Goal: Task Accomplishment & Management: Complete application form

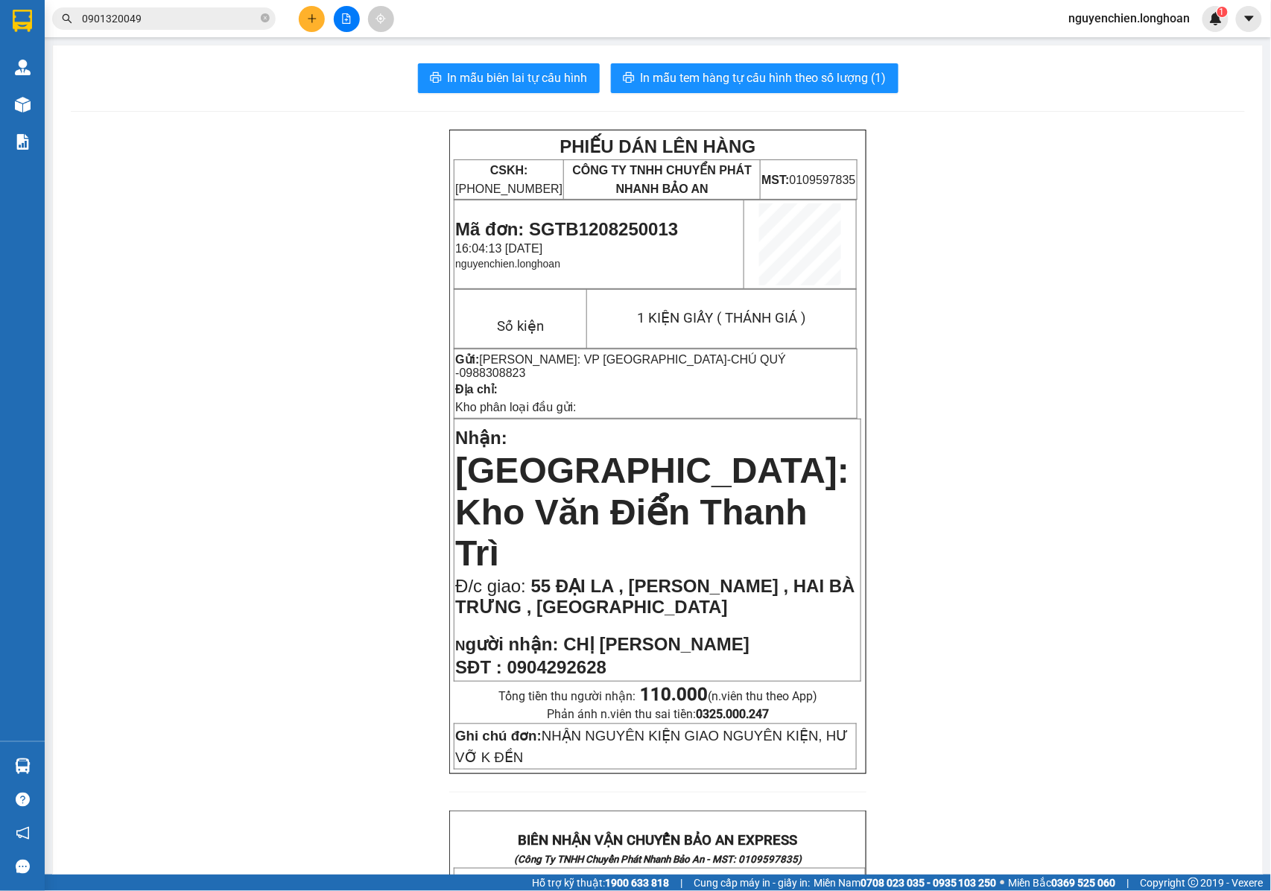
click at [302, 13] on button at bounding box center [312, 19] width 26 height 26
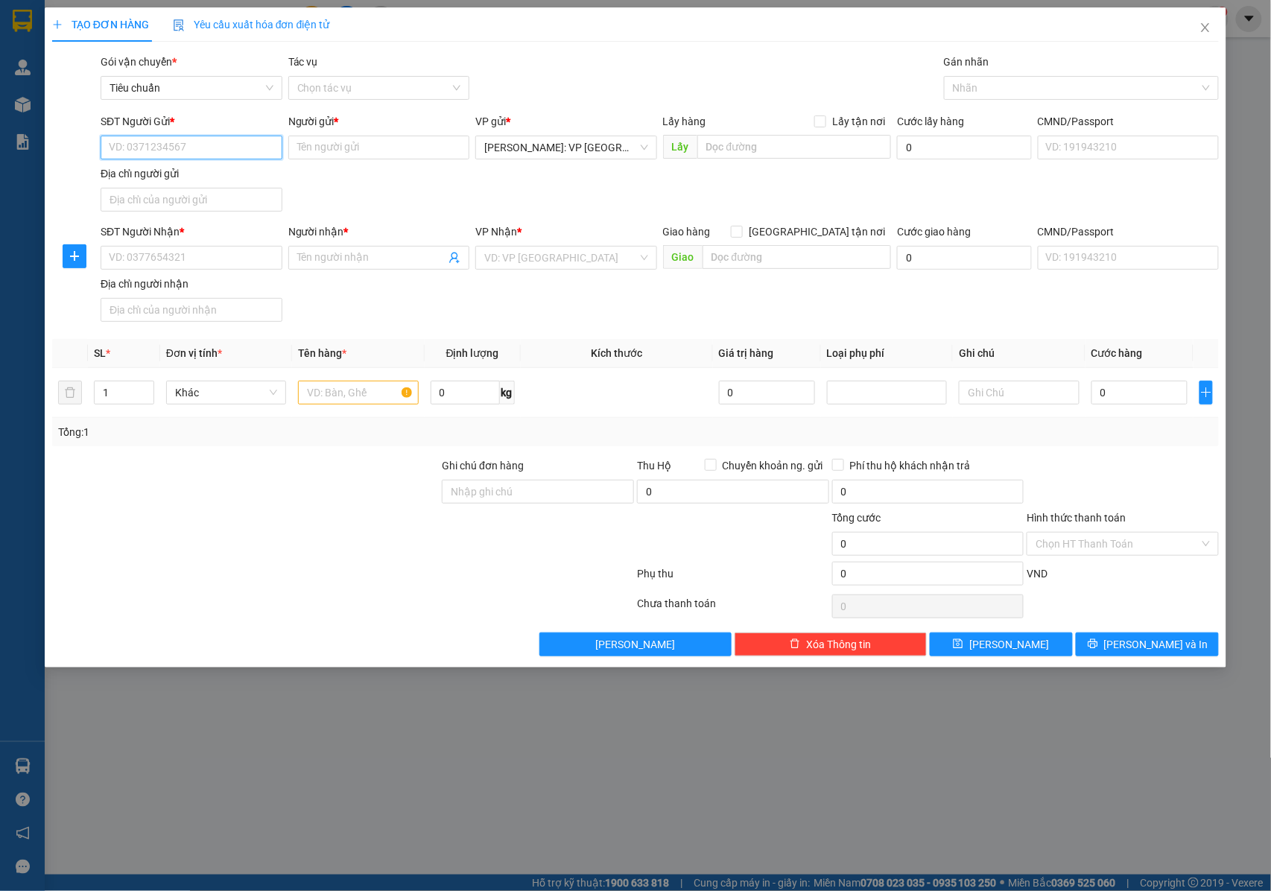
click at [263, 152] on input "SĐT Người Gửi *" at bounding box center [192, 148] width 182 height 24
click at [232, 147] on input "09311344996" at bounding box center [192, 148] width 182 height 24
click at [186, 150] on input "09311344996" at bounding box center [192, 148] width 182 height 24
click at [150, 150] on input "09311344996" at bounding box center [192, 148] width 182 height 24
click at [132, 149] on input "09311344996" at bounding box center [192, 148] width 182 height 24
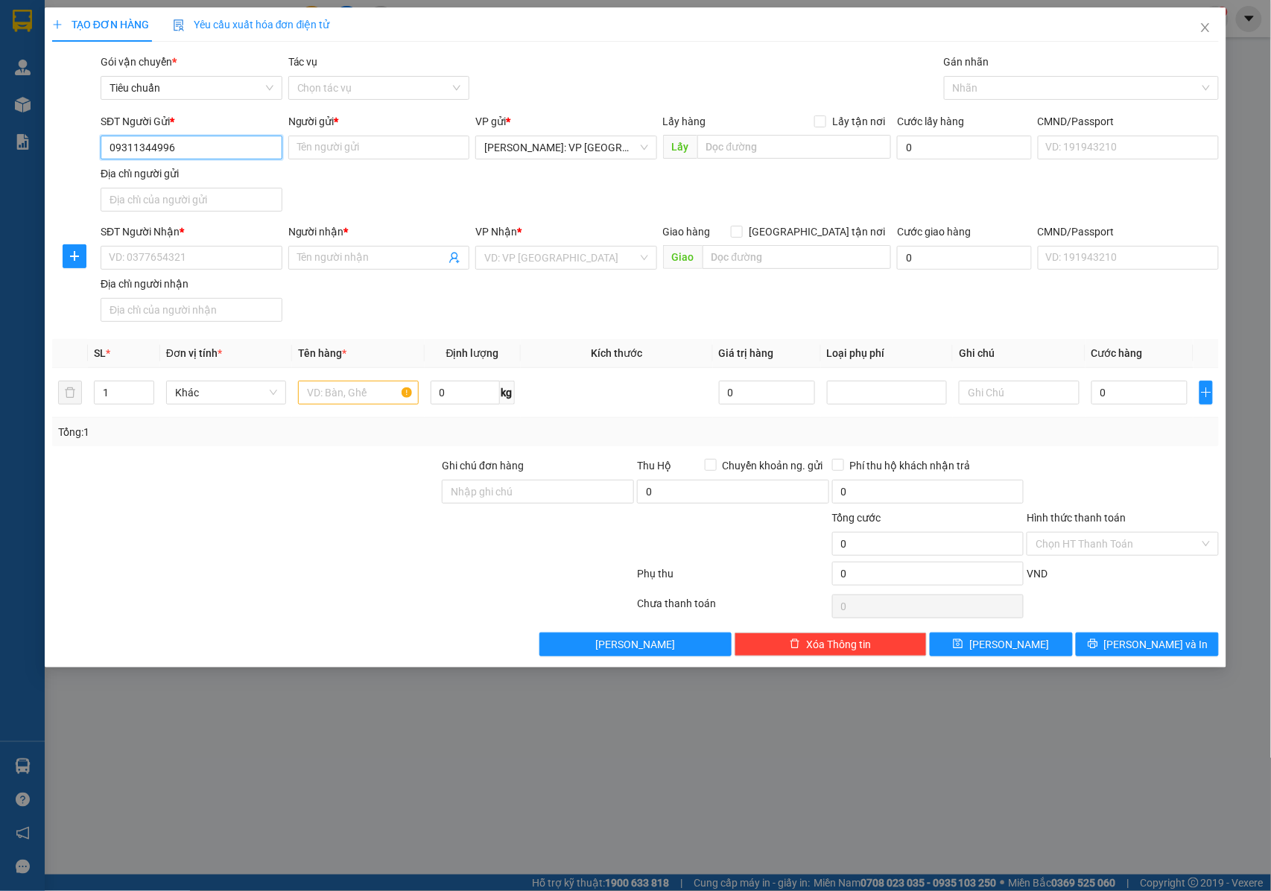
type input "0931344996"
click at [186, 177] on div "0931344996 - PHỤ KIỆN TRƯNG BÀY AMD" at bounding box center [209, 178] width 198 height 16
type input "PHỤ KIỆN TRƯNG BÀY AMD"
checkbox input "true"
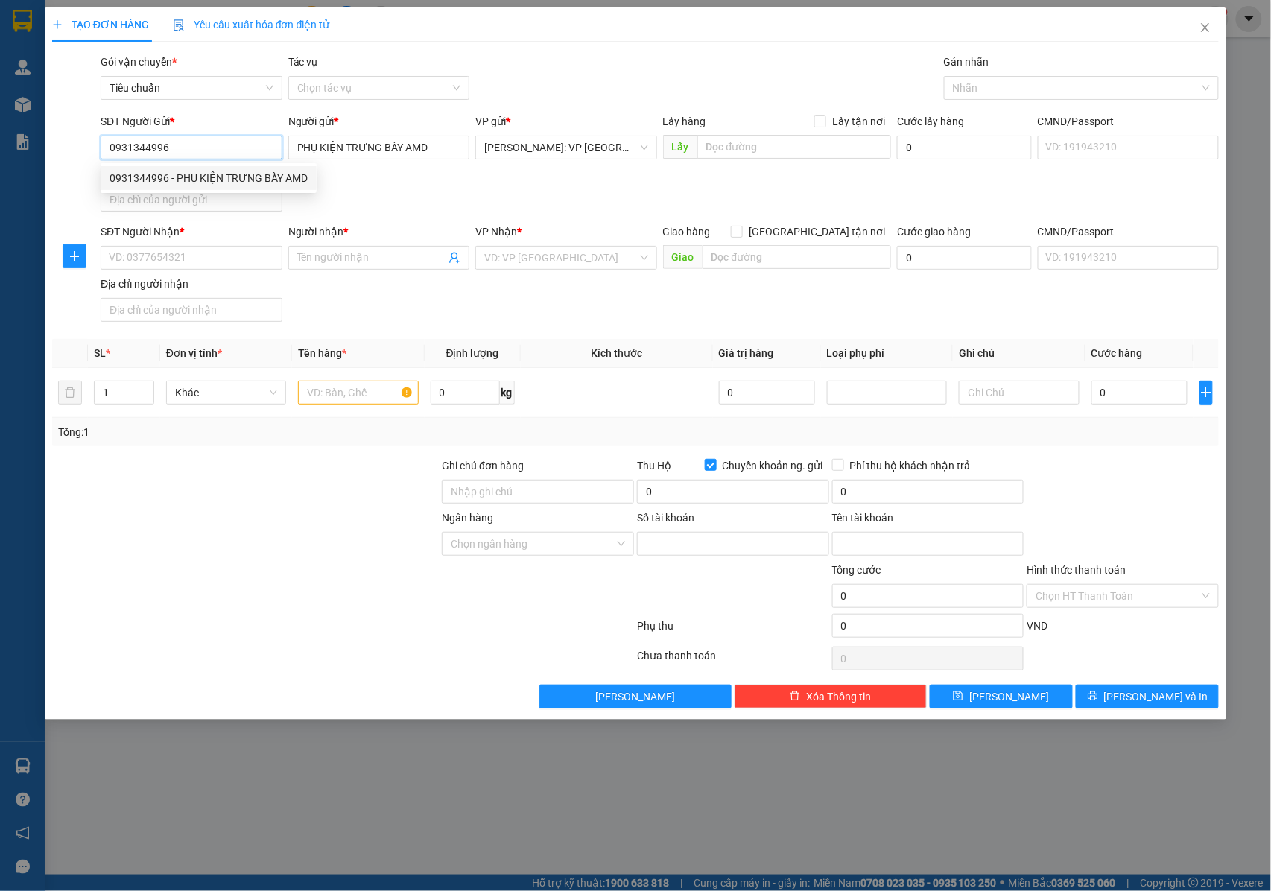
type input "0071004373790"
type input "TRAN [PERSON_NAME]"
type input "0931344996"
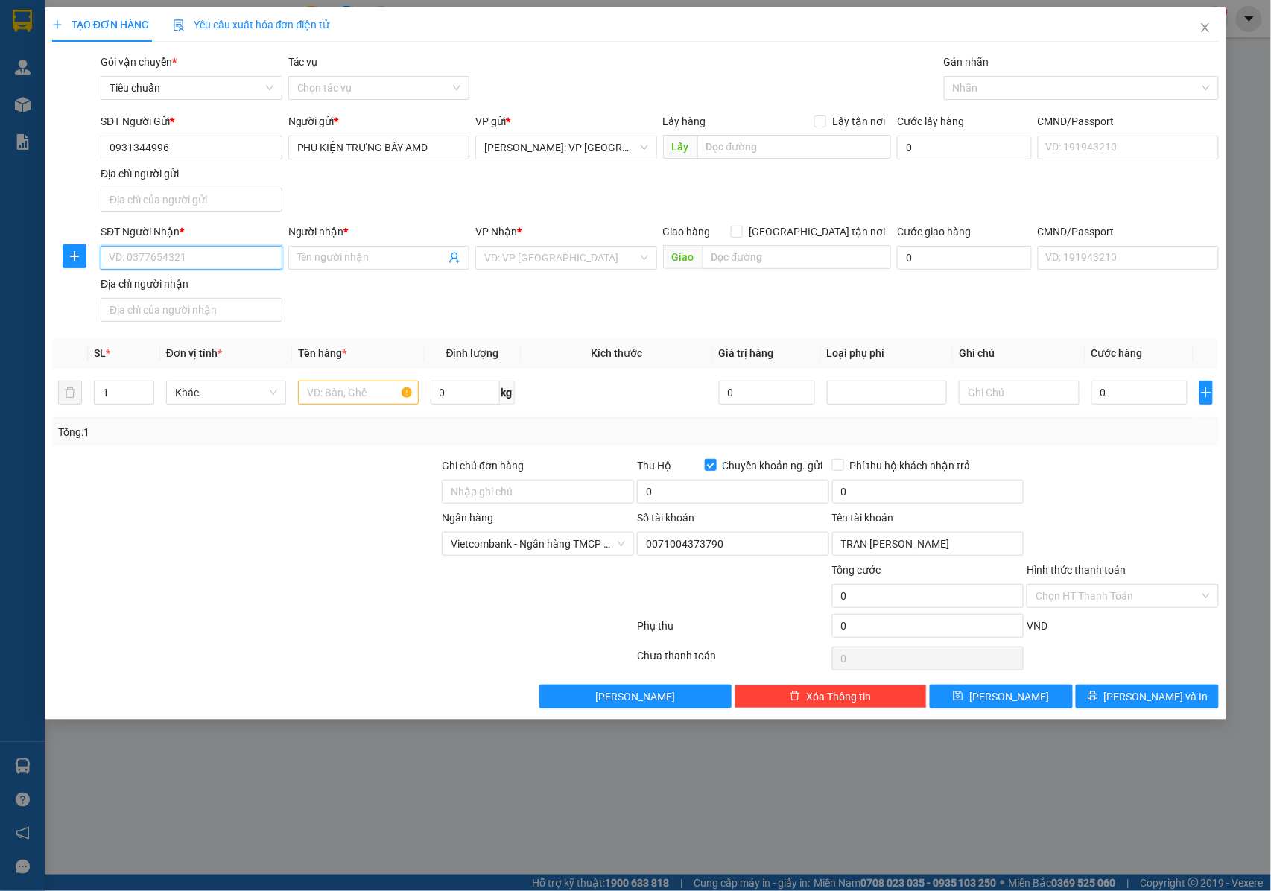
click at [215, 259] on input "SĐT Người Nhận *" at bounding box center [192, 258] width 182 height 24
click at [215, 259] on input "0978555594" at bounding box center [192, 258] width 182 height 24
type input "0978555594"
click at [326, 401] on input "text" at bounding box center [358, 393] width 120 height 24
type input "1"
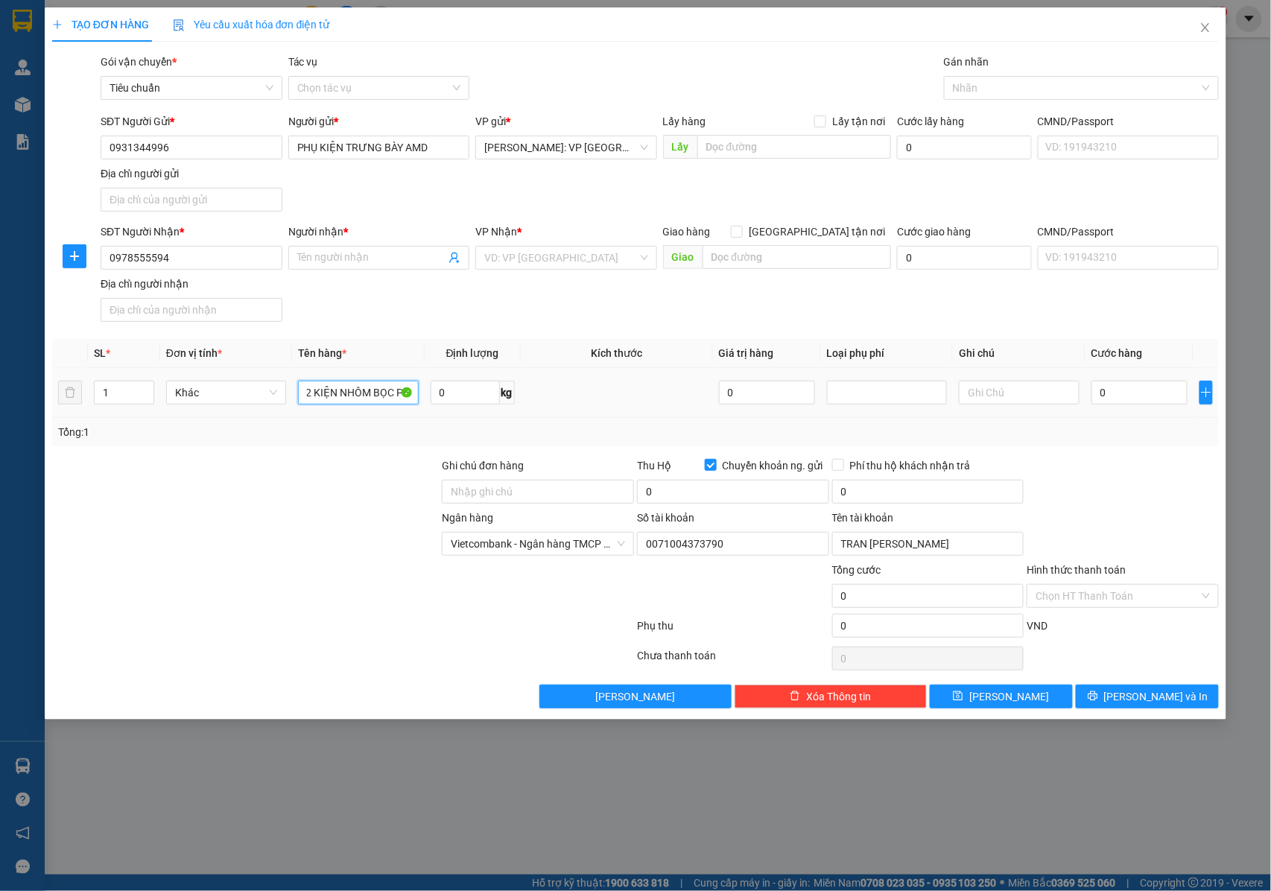
scroll to position [0, 3]
type input "2"
type input "2 KIỆN NHÔM BỌC PE + 1 THÙNG GIẤY"
click at [516, 504] on input "Ghi chú đơn hàng" at bounding box center [538, 492] width 192 height 24
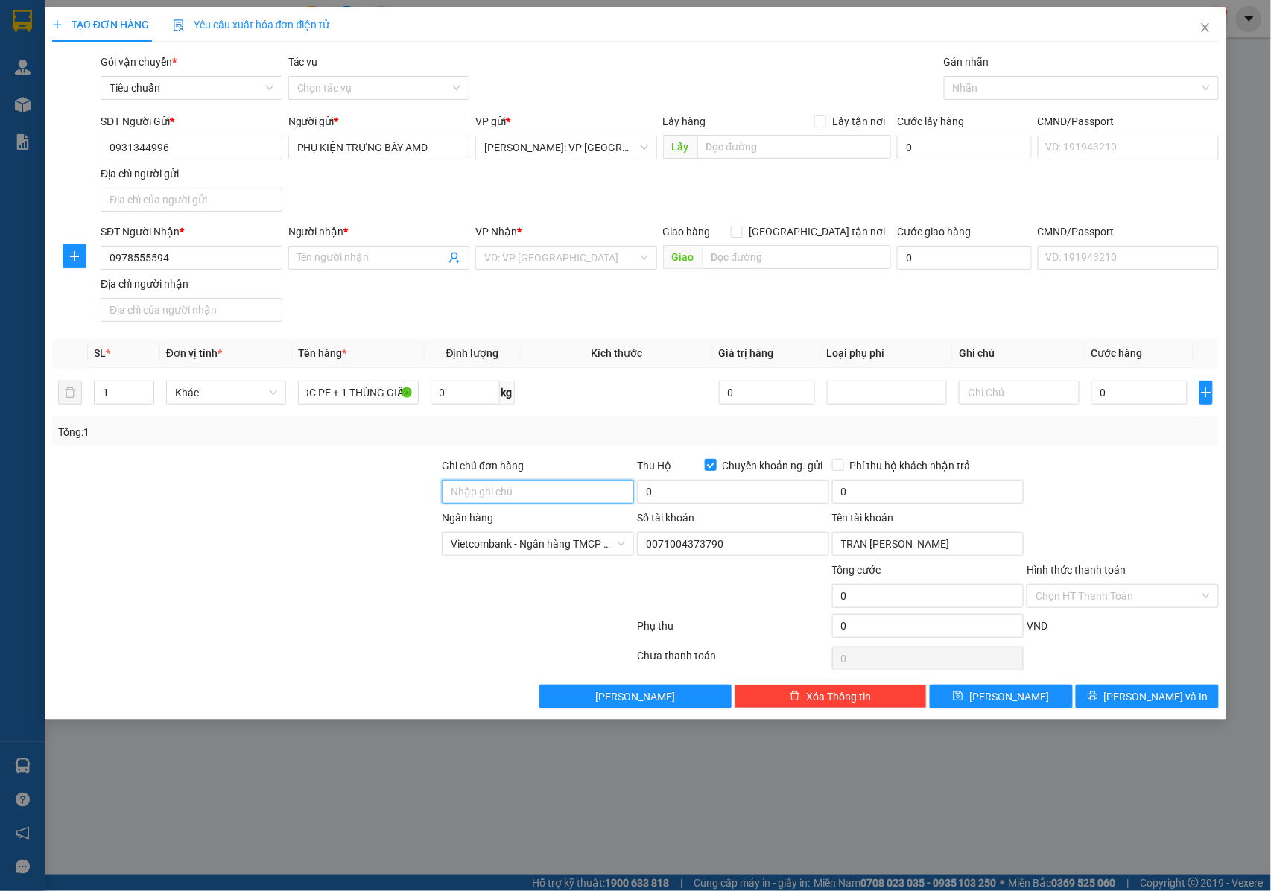
scroll to position [0, 0]
type input "NHẬN NGUYÊN KIỆN GIAO NGUYÊN KIỆN, HƯ VỠ K ĐỀN"
click at [660, 490] on input "0" at bounding box center [733, 492] width 192 height 24
type input "2.919.000"
click at [846, 466] on span "Phí thu hộ khách nhận trả" at bounding box center [910, 465] width 133 height 16
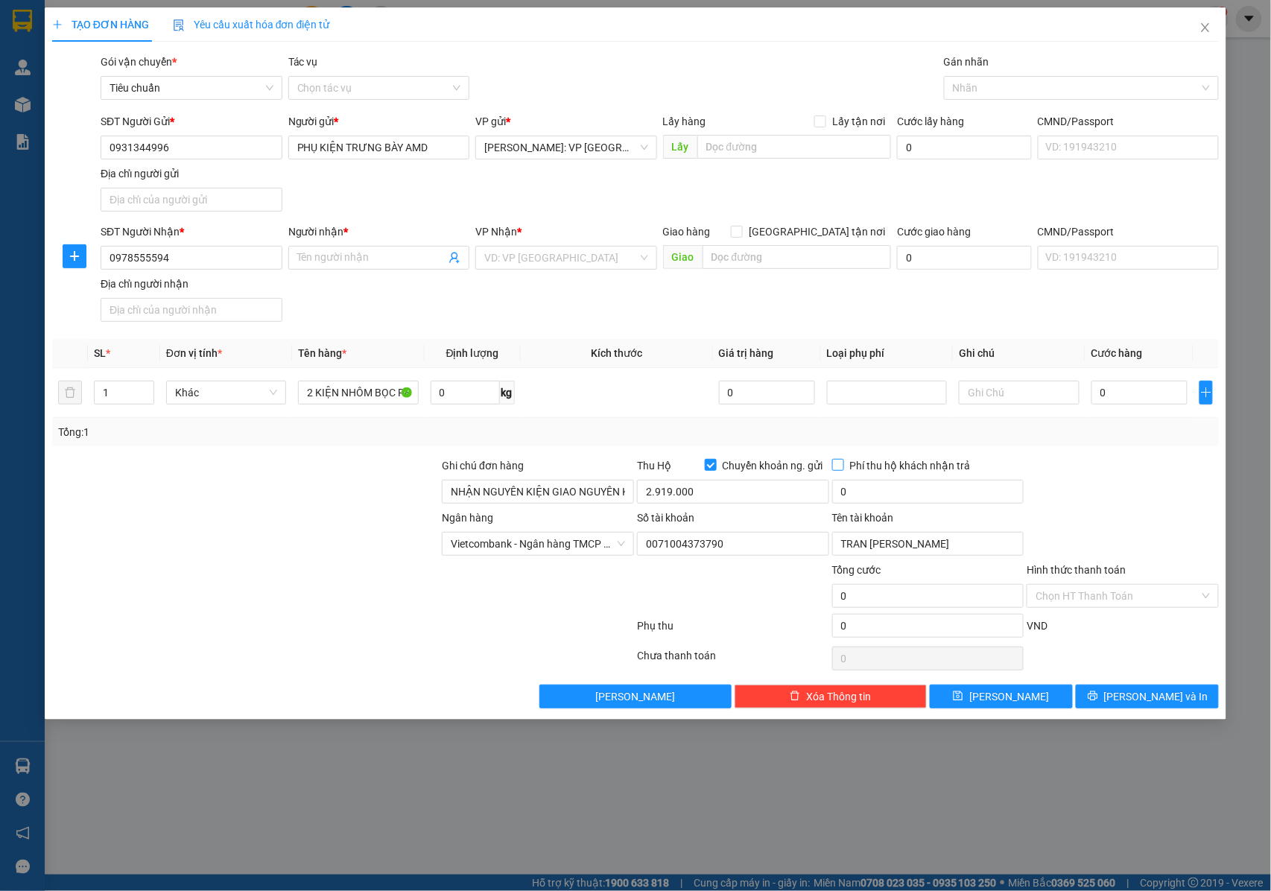
click at [843, 466] on input "Phí thu hộ khách nhận trả" at bounding box center [837, 464] width 10 height 10
checkbox input "true"
click at [872, 501] on input "0" at bounding box center [928, 492] width 192 height 24
click at [976, 86] on div at bounding box center [1074, 88] width 253 height 18
type input "20.000"
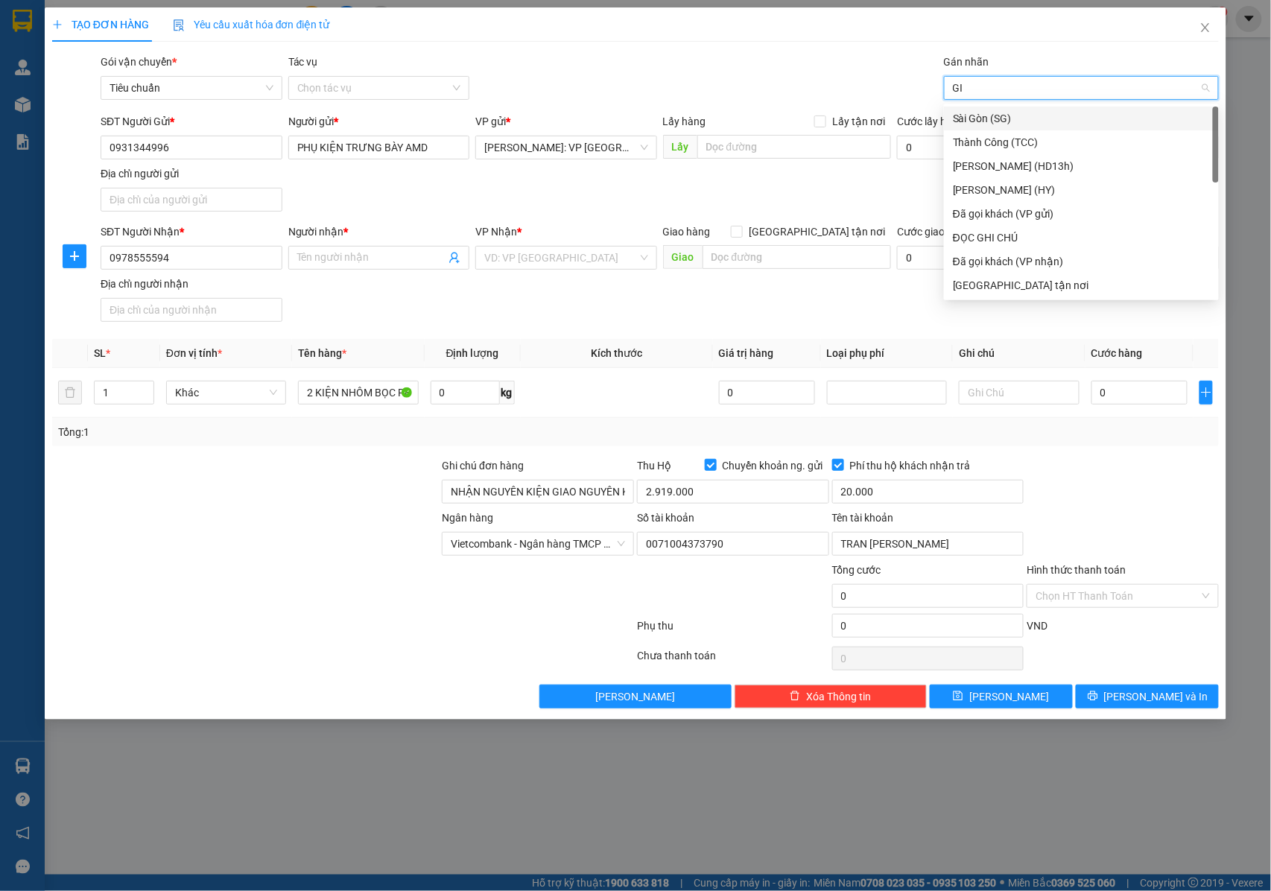
type input "GIAO"
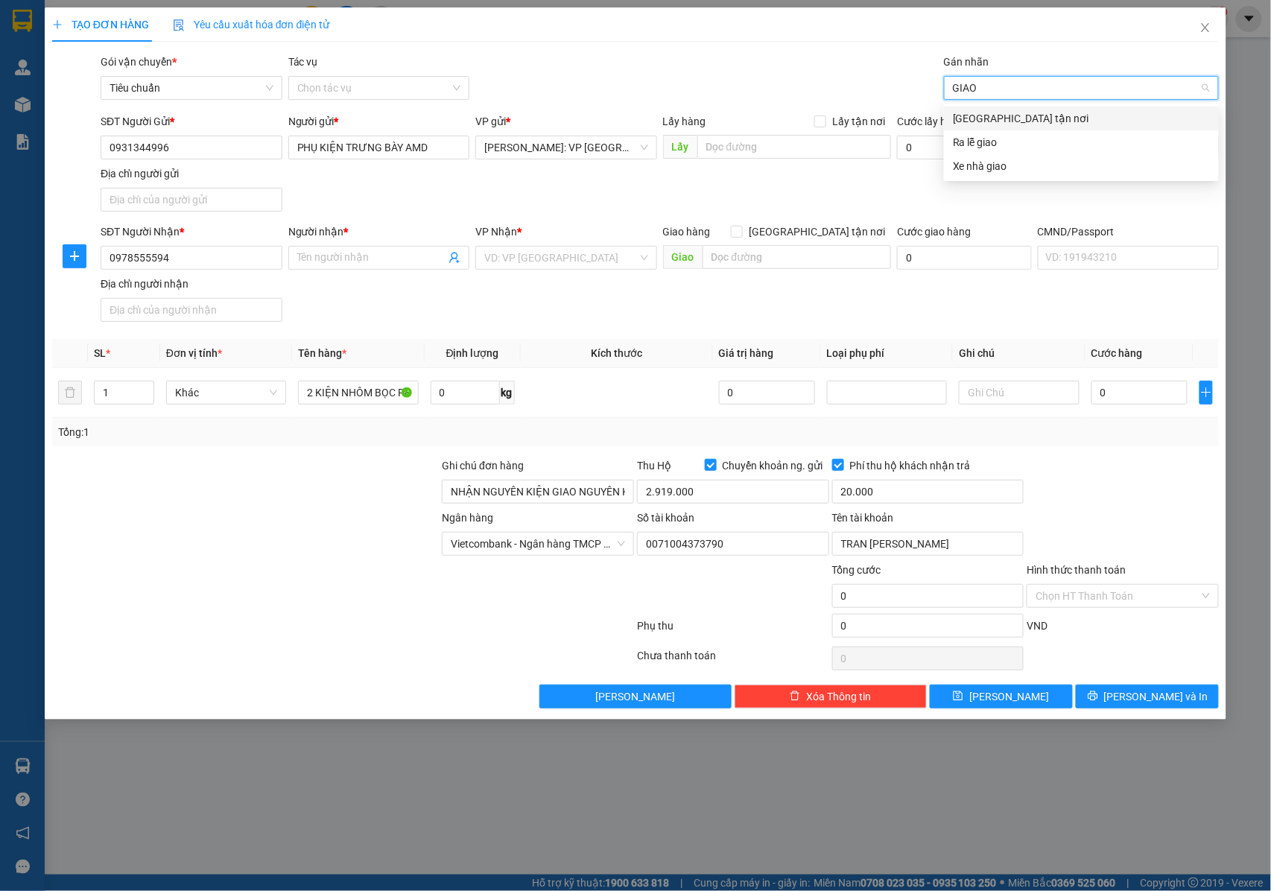
click at [969, 116] on div "[GEOGRAPHIC_DATA] tận nơi" at bounding box center [1081, 118] width 257 height 16
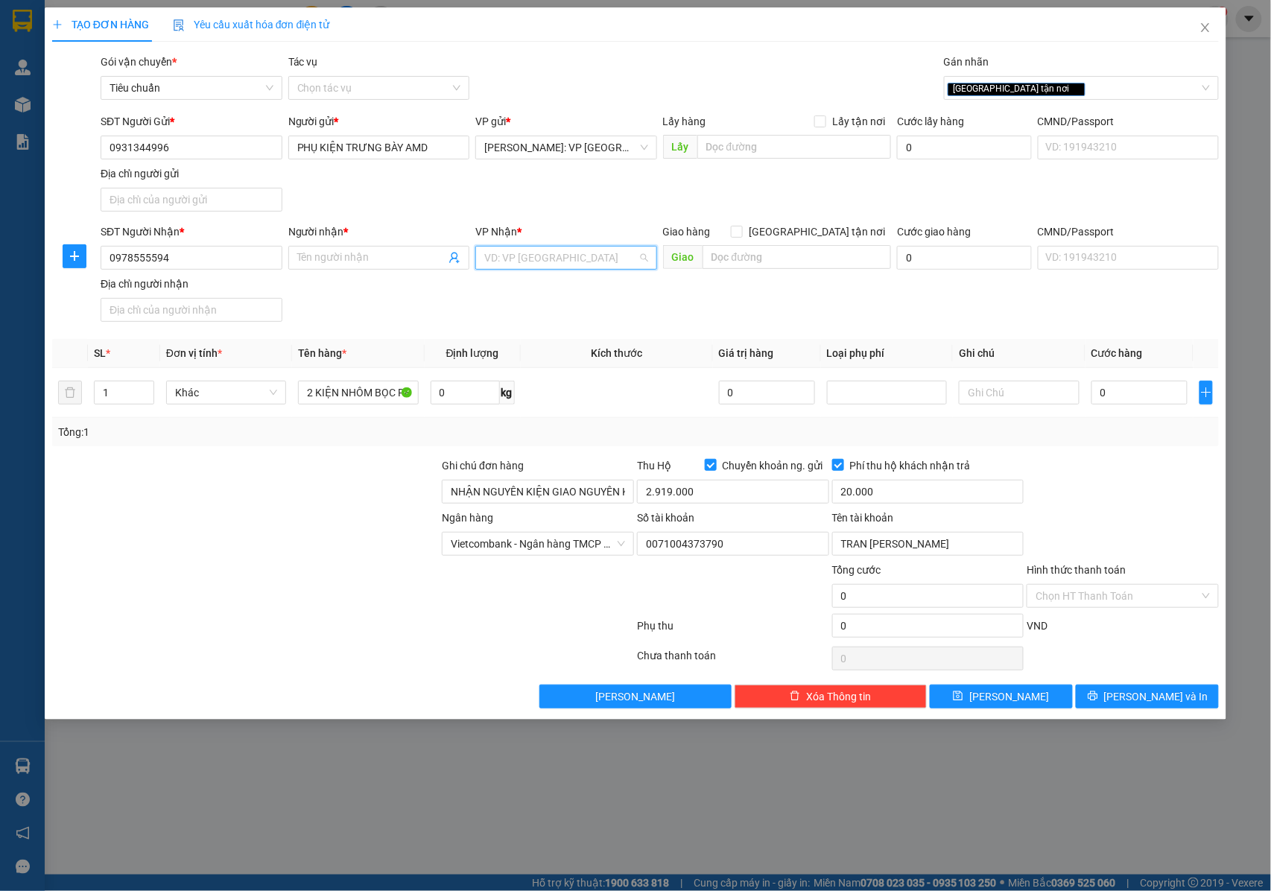
click at [535, 253] on input "search" at bounding box center [560, 258] width 153 height 22
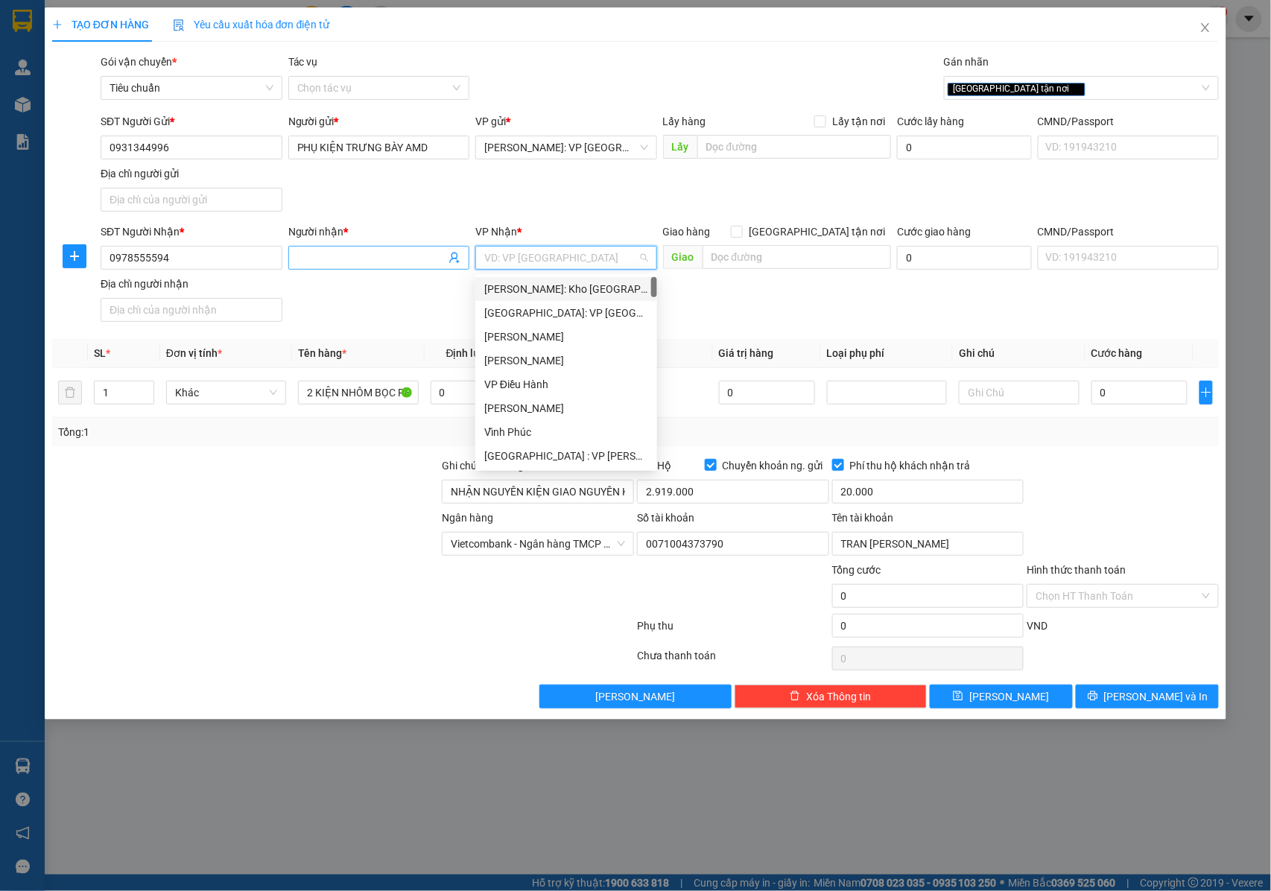
click at [380, 266] on input "Người nhận *" at bounding box center [371, 258] width 149 height 16
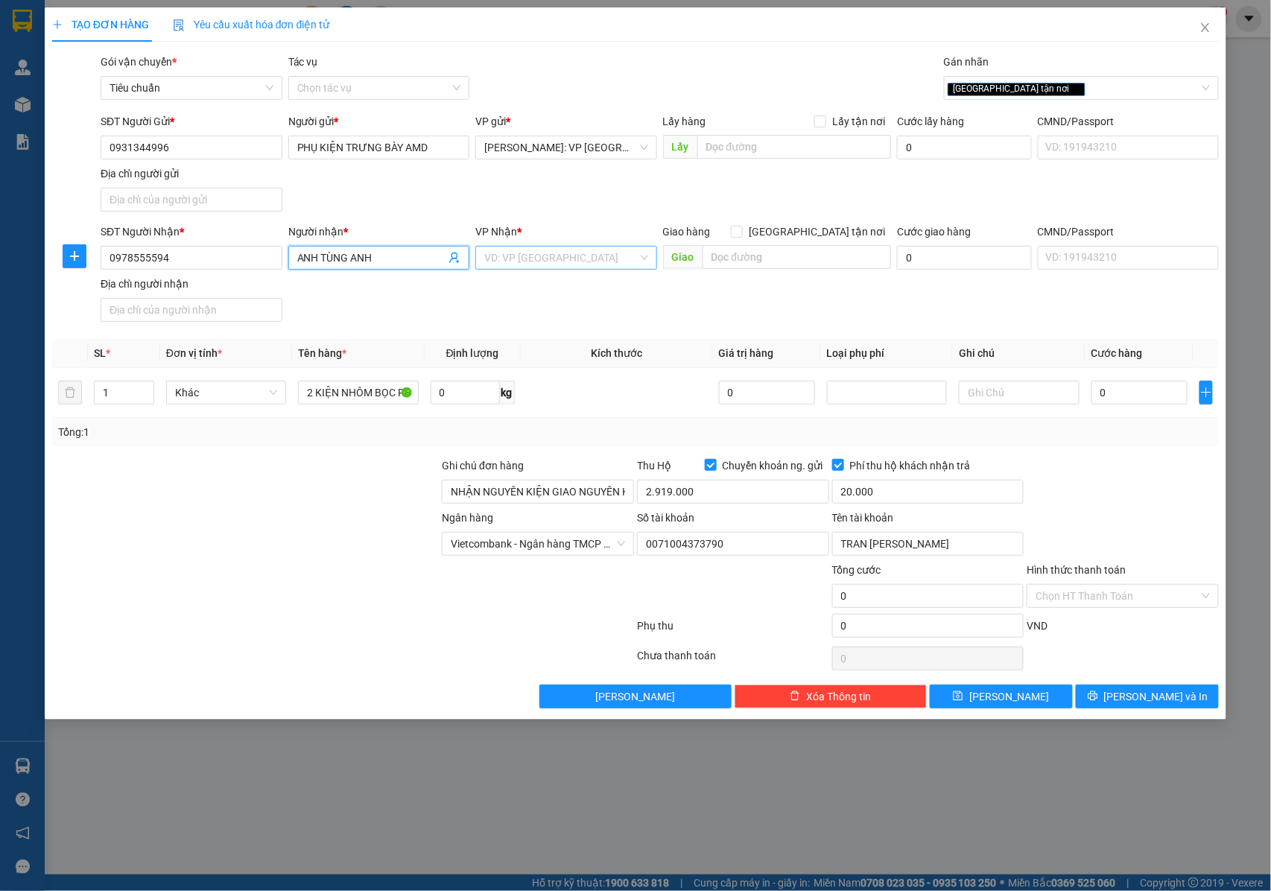
type input "ANH TÙNG ANH"
click at [516, 263] on input "search" at bounding box center [560, 258] width 153 height 22
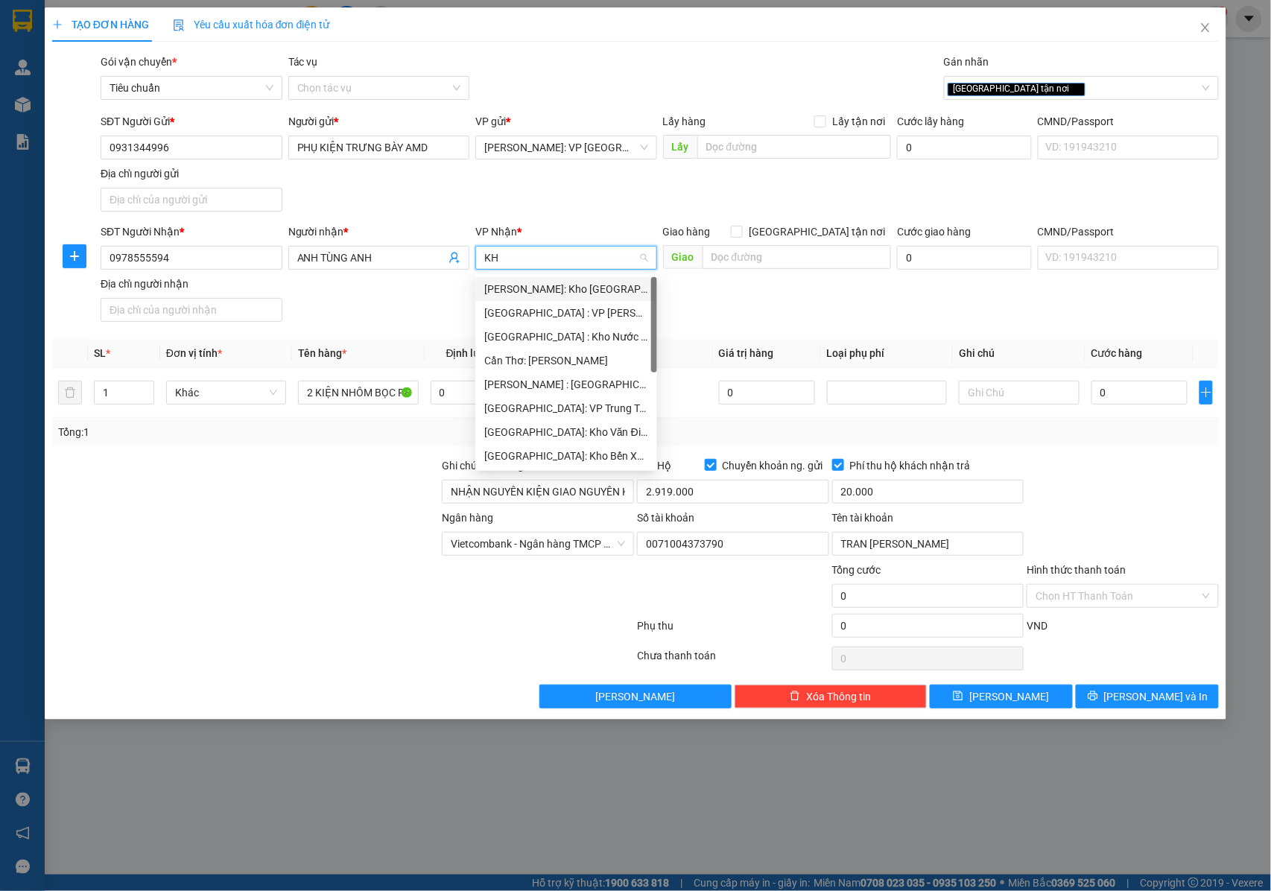
type input "KHO"
drag, startPoint x: 541, startPoint y: 381, endPoint x: 749, endPoint y: 271, distance: 235.9
click at [543, 381] on div "[GEOGRAPHIC_DATA]: Kho Văn Điển Thanh Trì" at bounding box center [591, 384] width 214 height 16
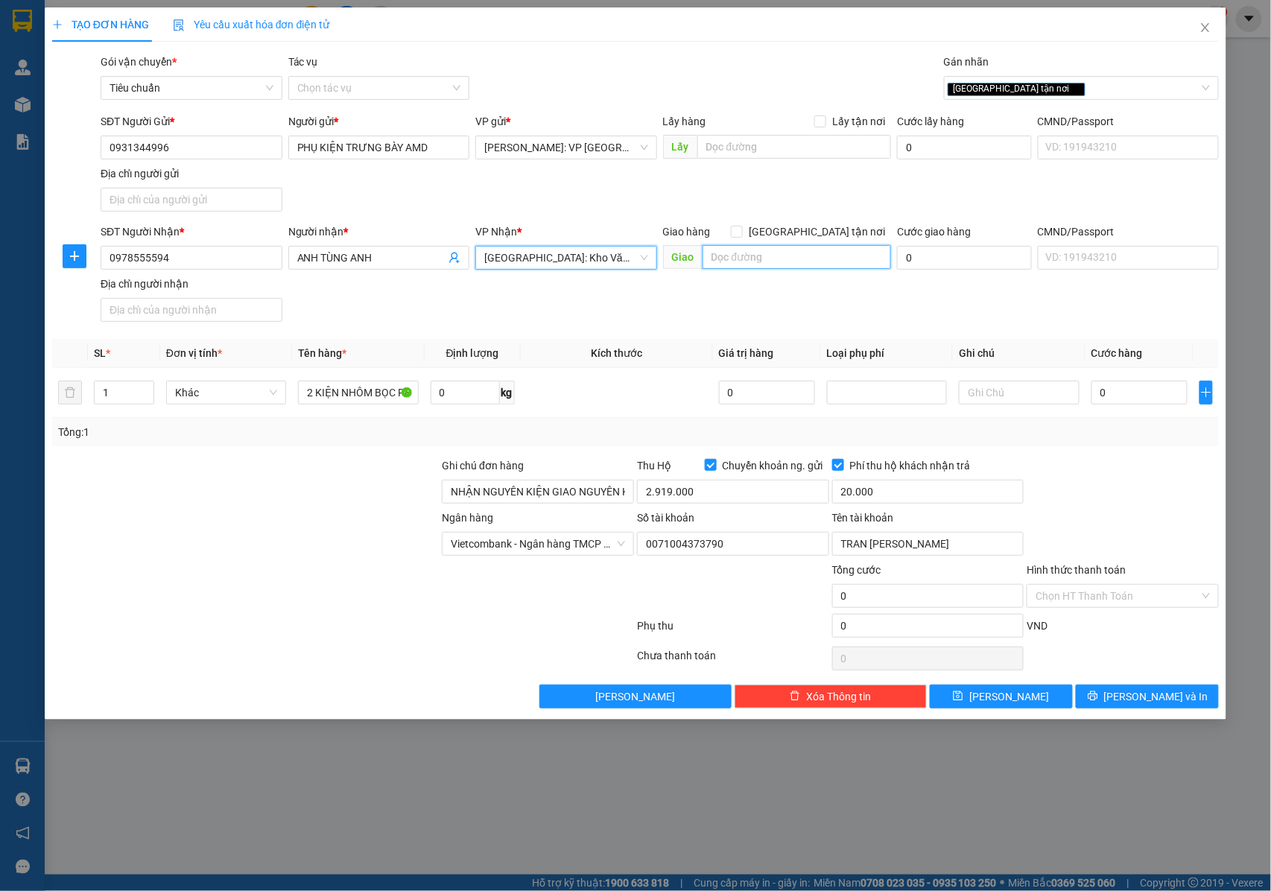
click at [772, 249] on input "text" at bounding box center [797, 257] width 188 height 24
click at [741, 231] on input "[GEOGRAPHIC_DATA] tận nơi" at bounding box center [736, 231] width 10 height 10
checkbox input "true"
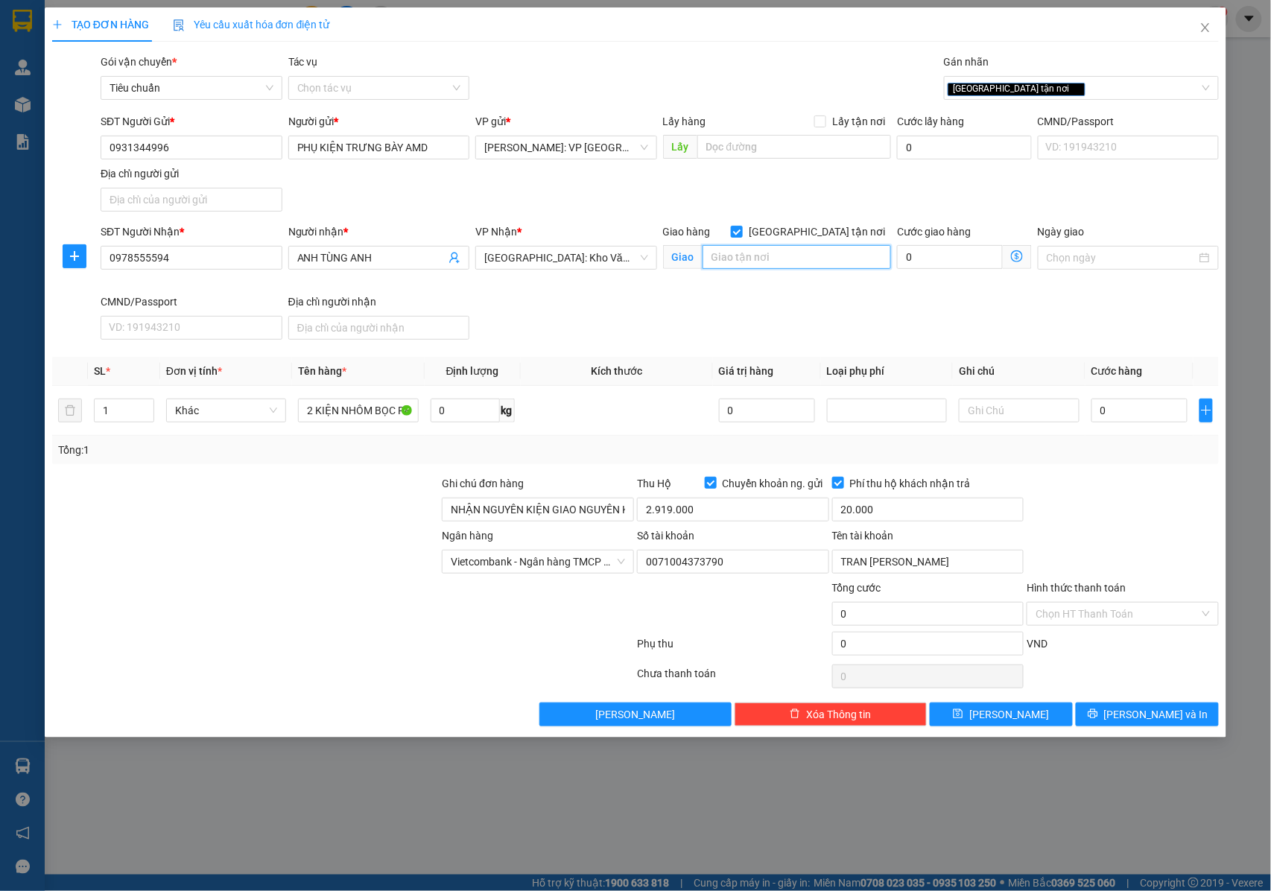
click at [741, 253] on input "text" at bounding box center [797, 257] width 188 height 24
type input "6"
type input "[GEOGRAPHIC_DATA] : 69 THỐNG NHẤT , PHƯỜNG [GEOGRAPHIC_DATA] , [GEOGRAPHIC_DATA]"
click at [1115, 422] on input "0" at bounding box center [1139, 411] width 96 height 24
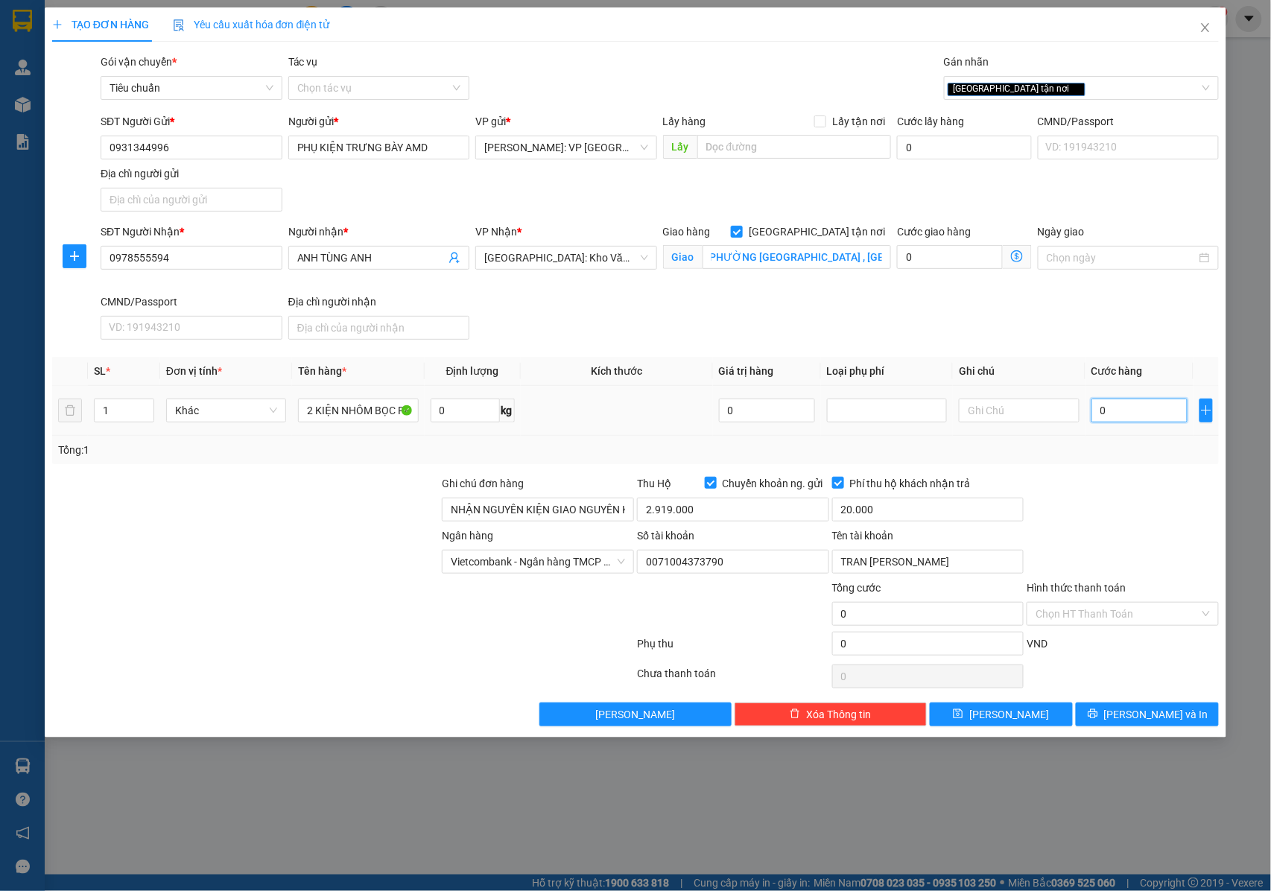
scroll to position [0, 0]
click at [823, 261] on input "[GEOGRAPHIC_DATA] : 69 THỐNG NHẤT , PHƯỜNG [GEOGRAPHIC_DATA] , [GEOGRAPHIC_DATA]" at bounding box center [797, 257] width 188 height 24
click at [824, 256] on input "[GEOGRAPHIC_DATA] : 69 THỐNG NHẤT , PHƯỜNG [GEOGRAPHIC_DATA] , [GEOGRAPHIC_DATA]" at bounding box center [797, 257] width 188 height 24
drag, startPoint x: 314, startPoint y: 414, endPoint x: 320, endPoint y: 408, distance: 8.4
click at [296, 414] on td "2 KIỆN NHÔM BỌC PE + 1 THÙNG GIẤY" at bounding box center [358, 411] width 132 height 50
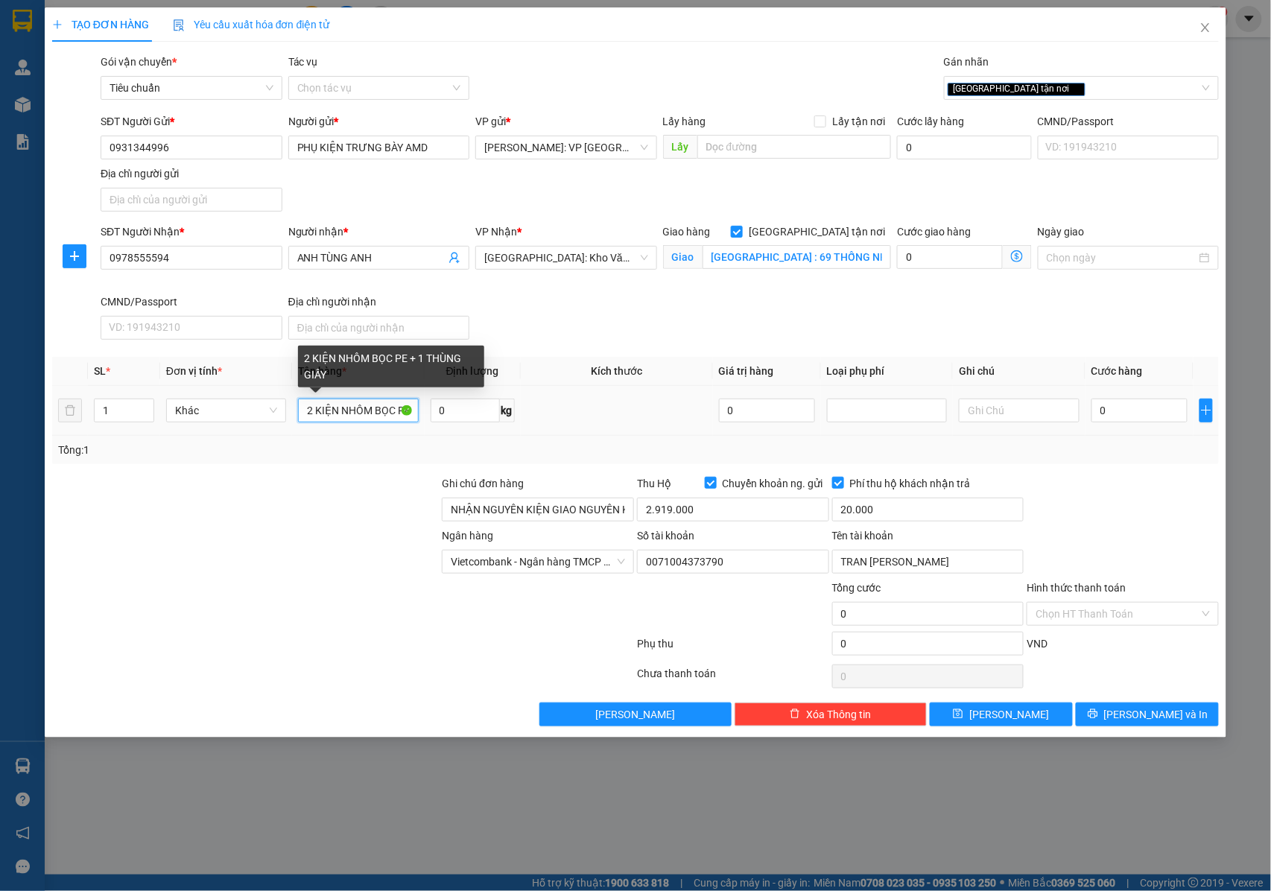
type input "KIỆN NHÔ2M BỌC PE + 1 THÙNG GIẤY"
type input "1 KIÊN DÀI 2M BỌC PE ( SẮT ) + 1 KIỆN NHÔM BỌC PE + 1 THÙNG GIẤY"
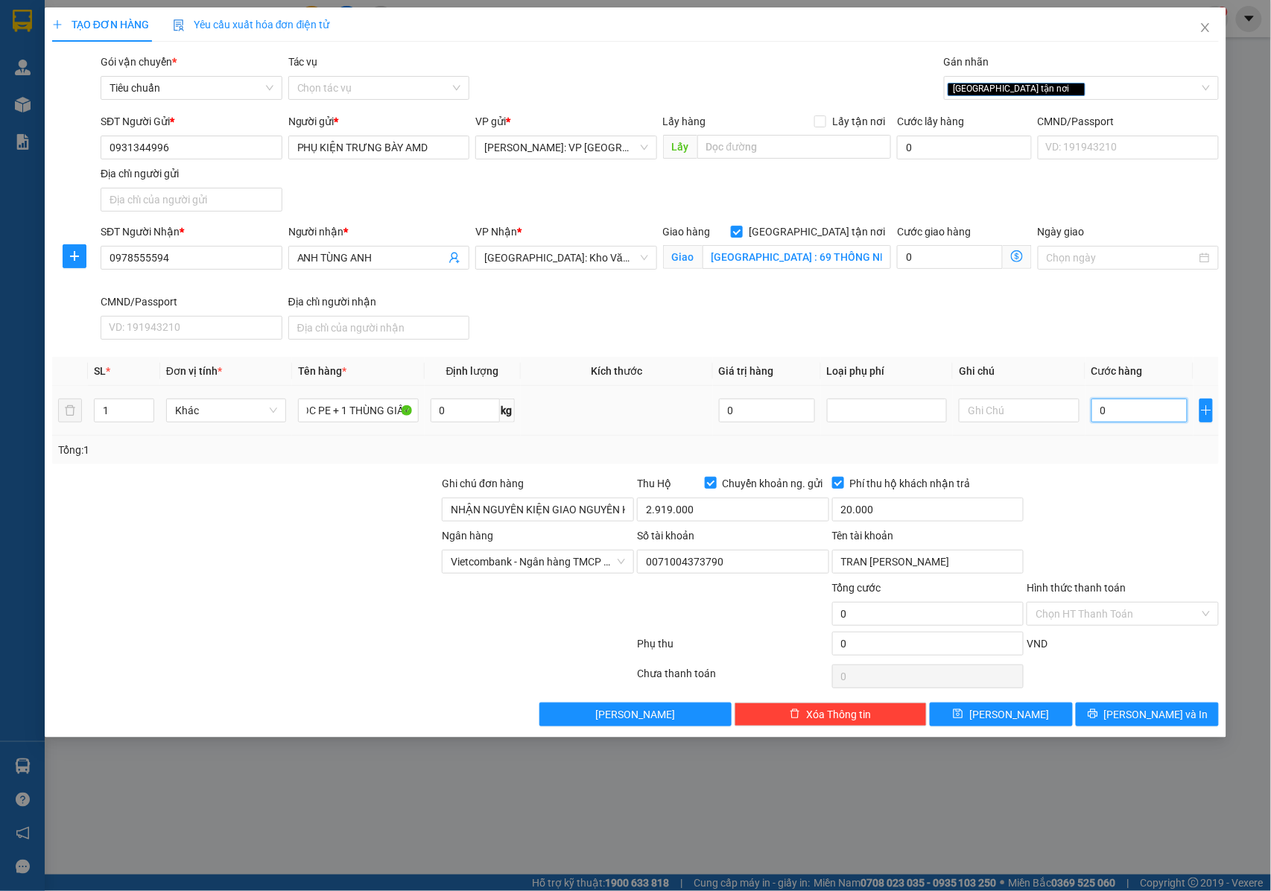
click at [1106, 410] on input "0" at bounding box center [1139, 411] width 96 height 24
type input "3"
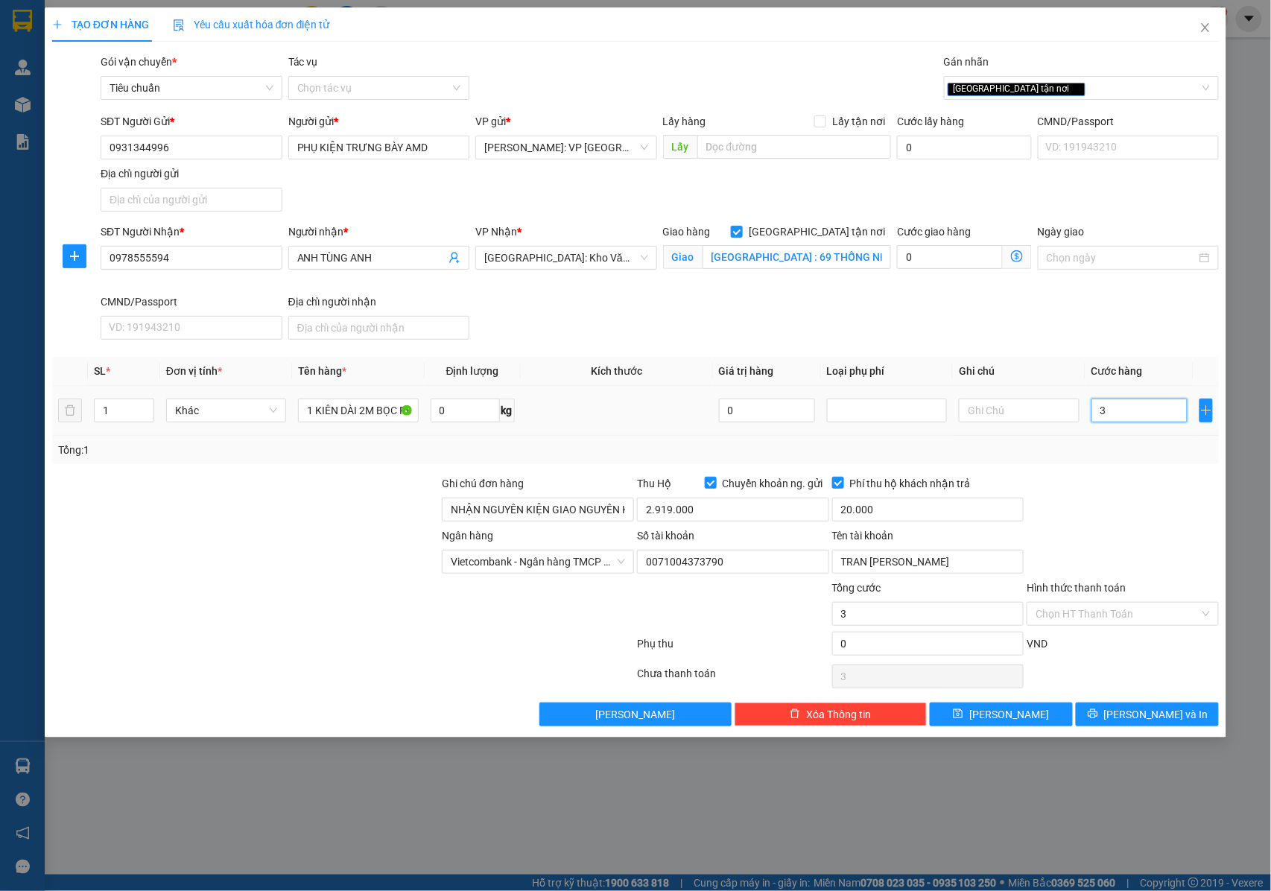
type input "30"
type input "300"
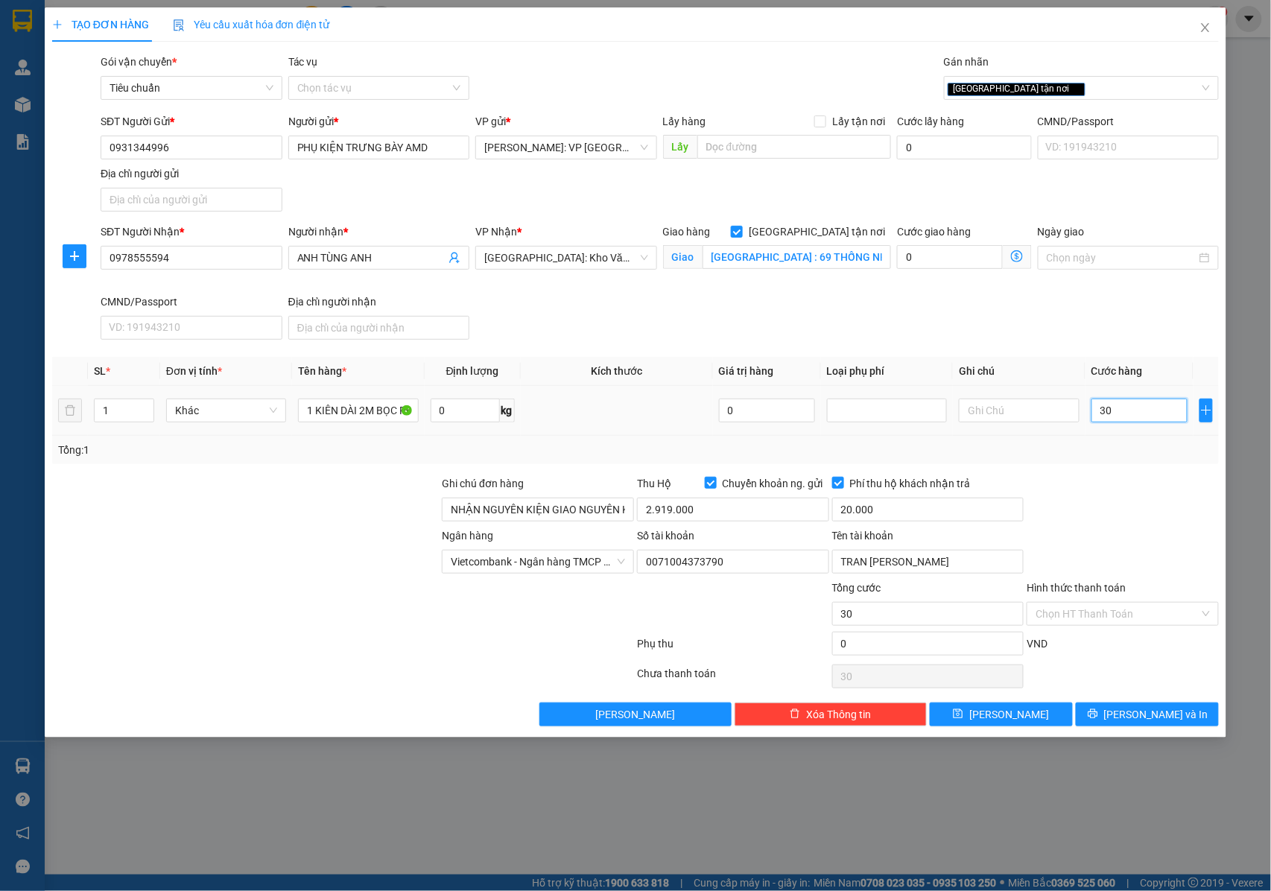
type input "300"
type input "3.000"
type input "30.000"
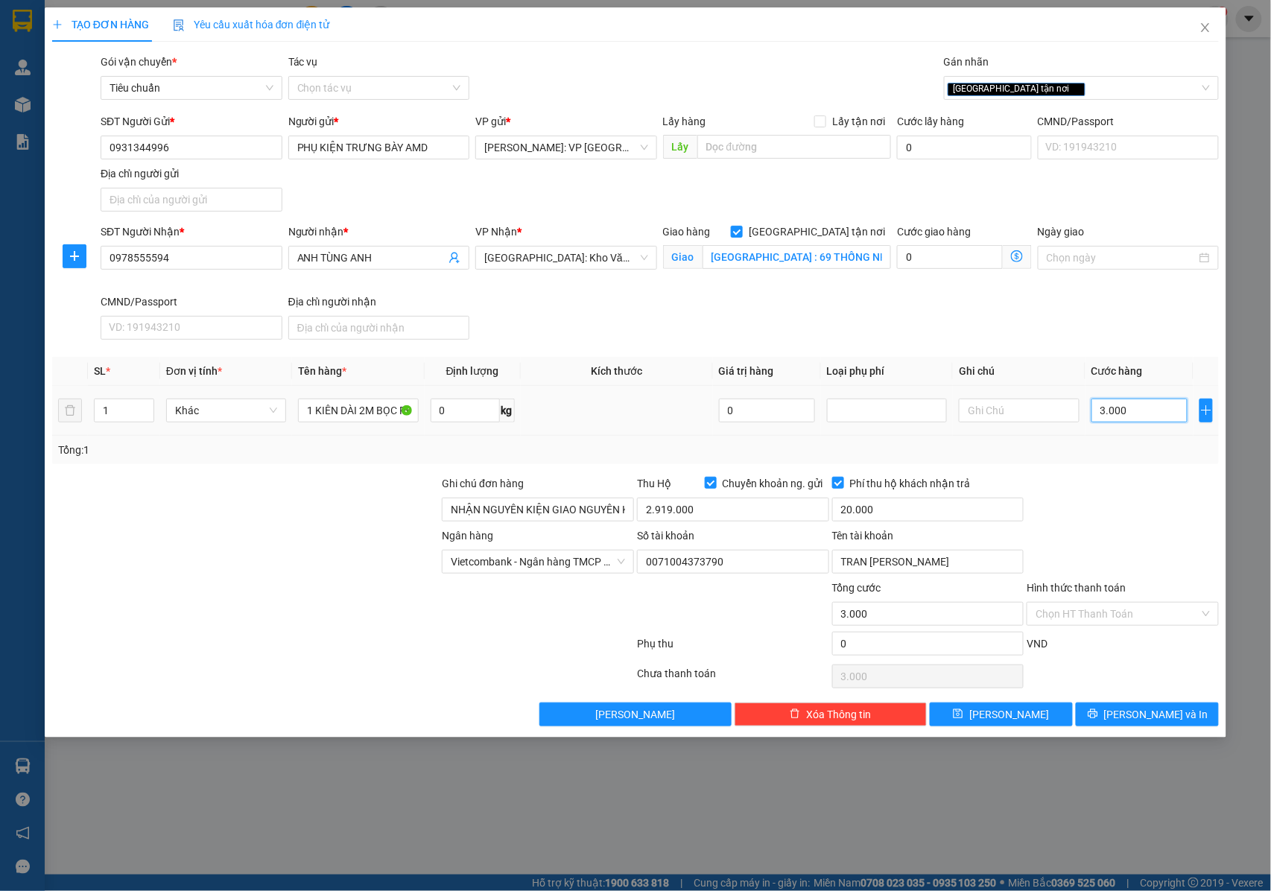
type input "30.000"
type input "300.000"
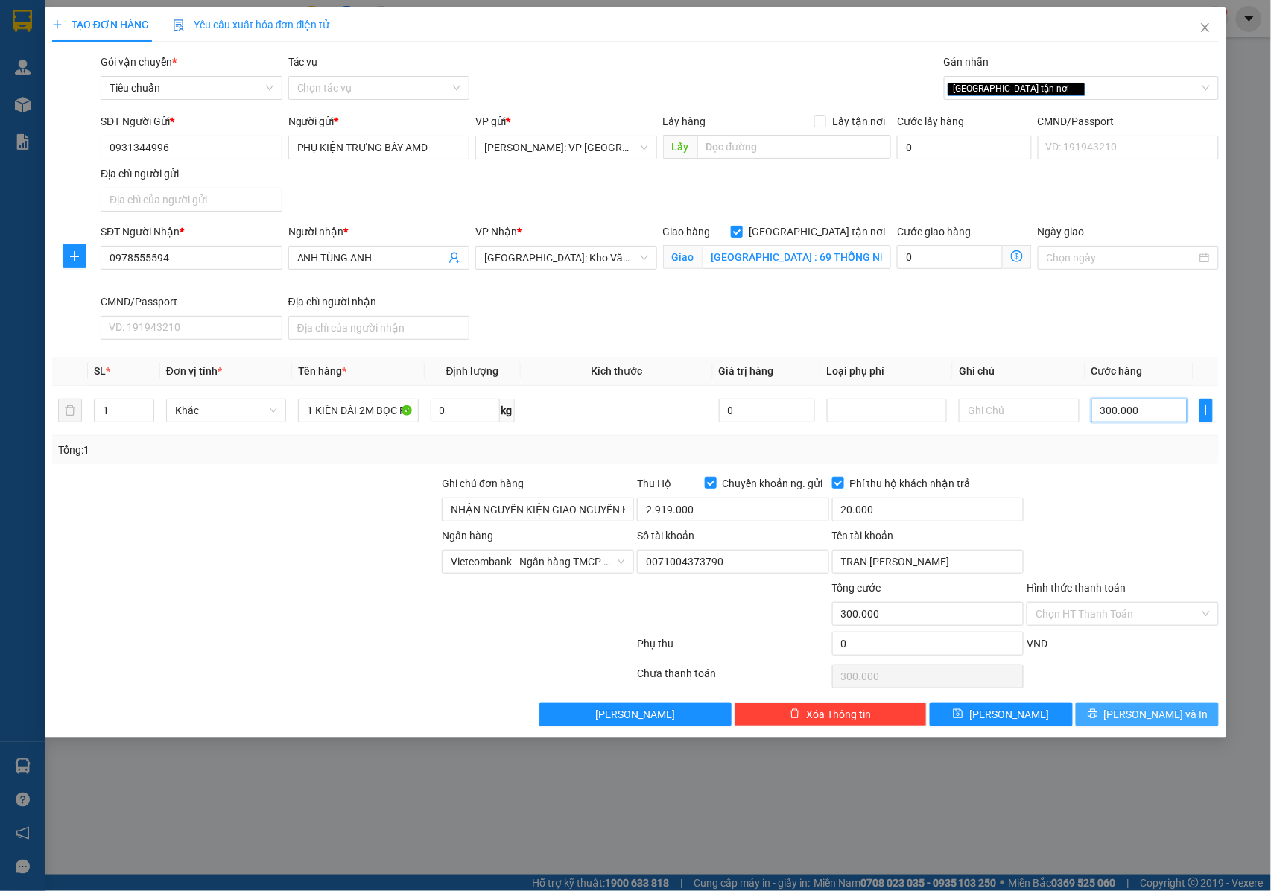
type input "300.000"
click at [1132, 714] on button "[PERSON_NAME] và In" at bounding box center [1147, 715] width 143 height 24
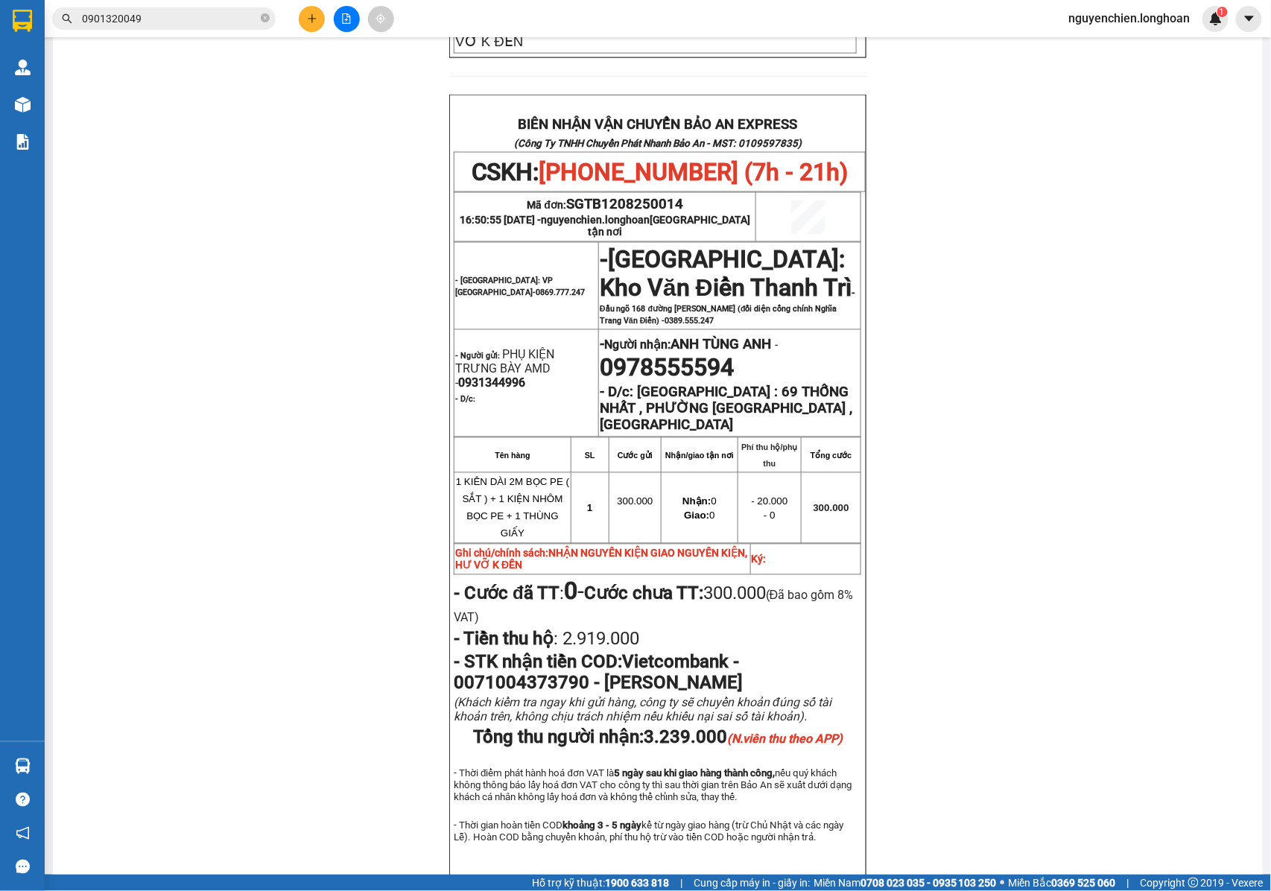
scroll to position [773, 0]
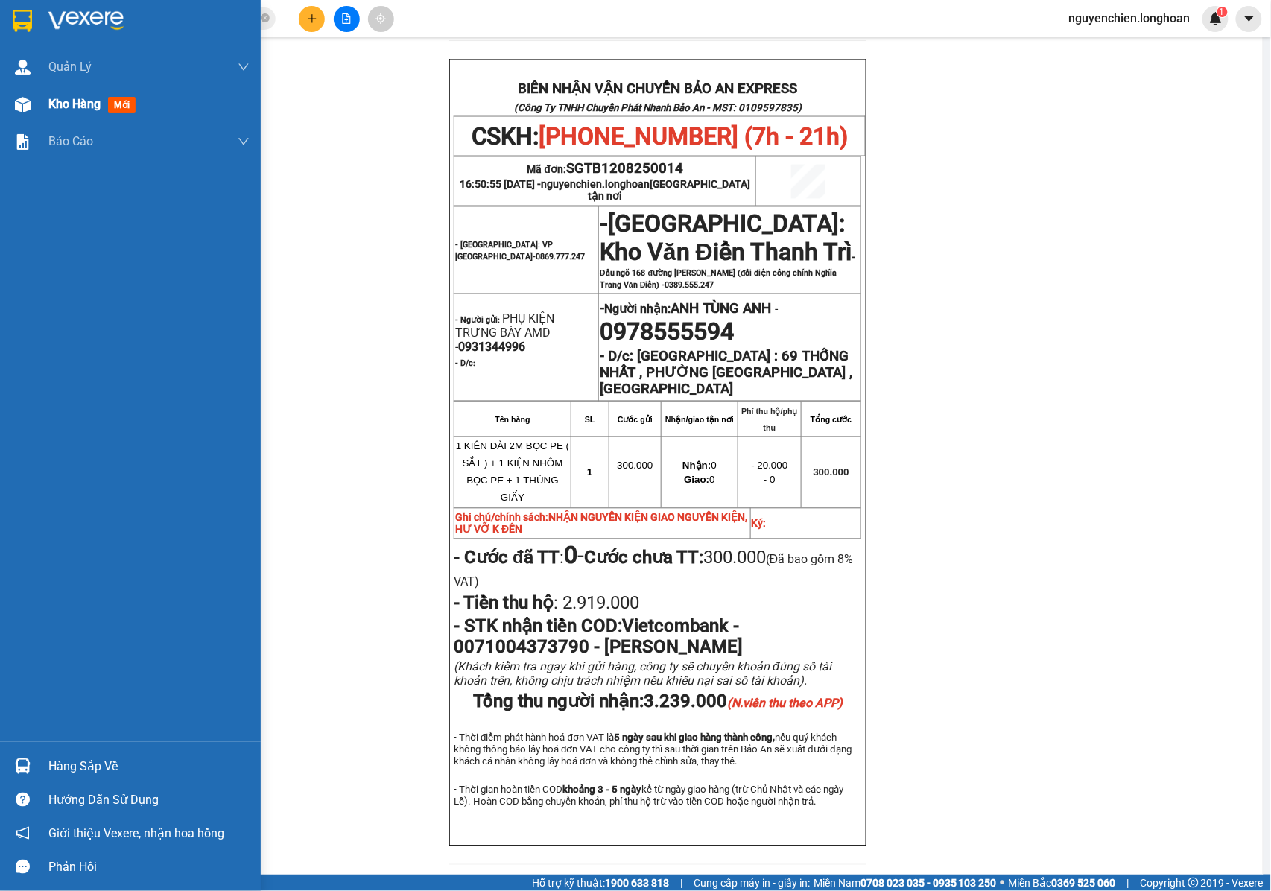
click at [16, 105] on img at bounding box center [23, 105] width 16 height 16
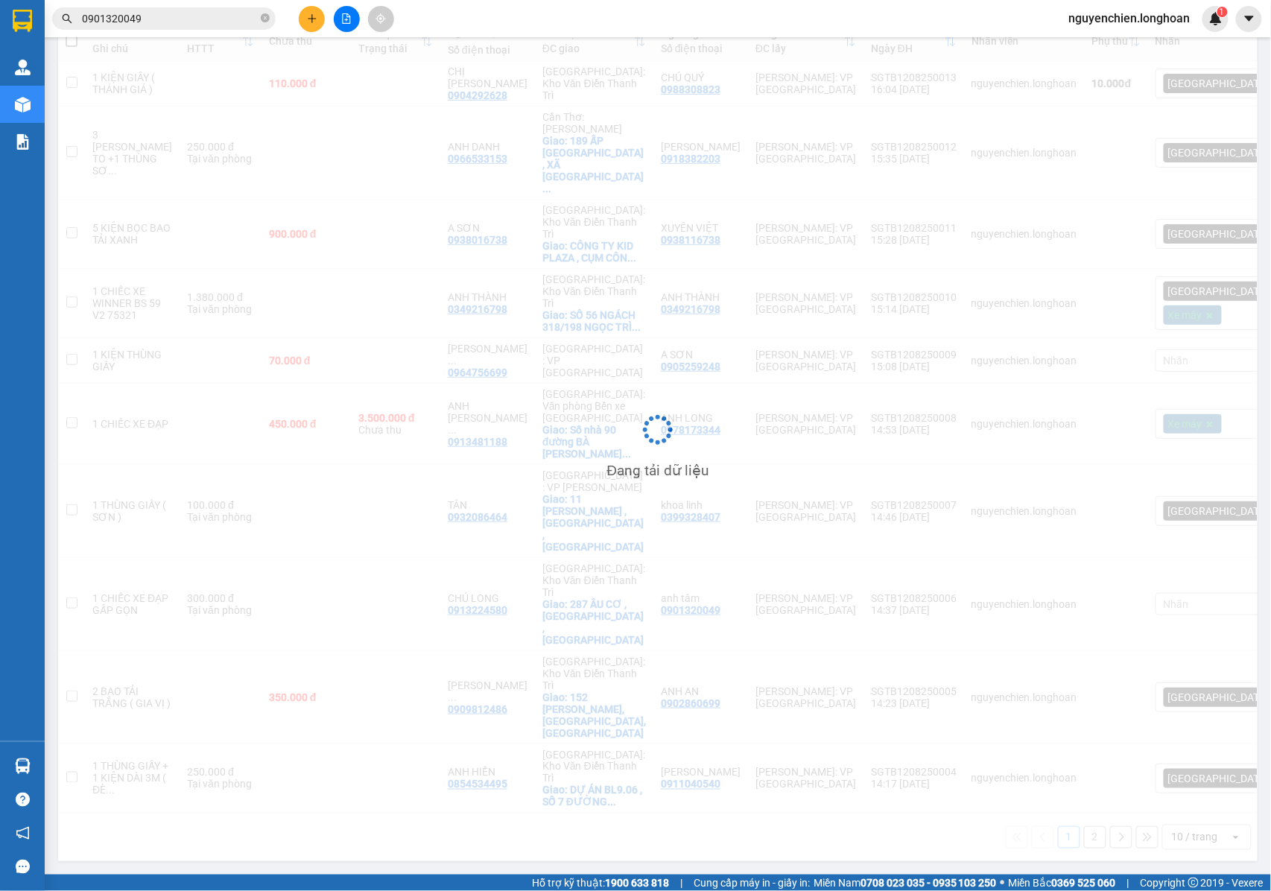
scroll to position [69, 0]
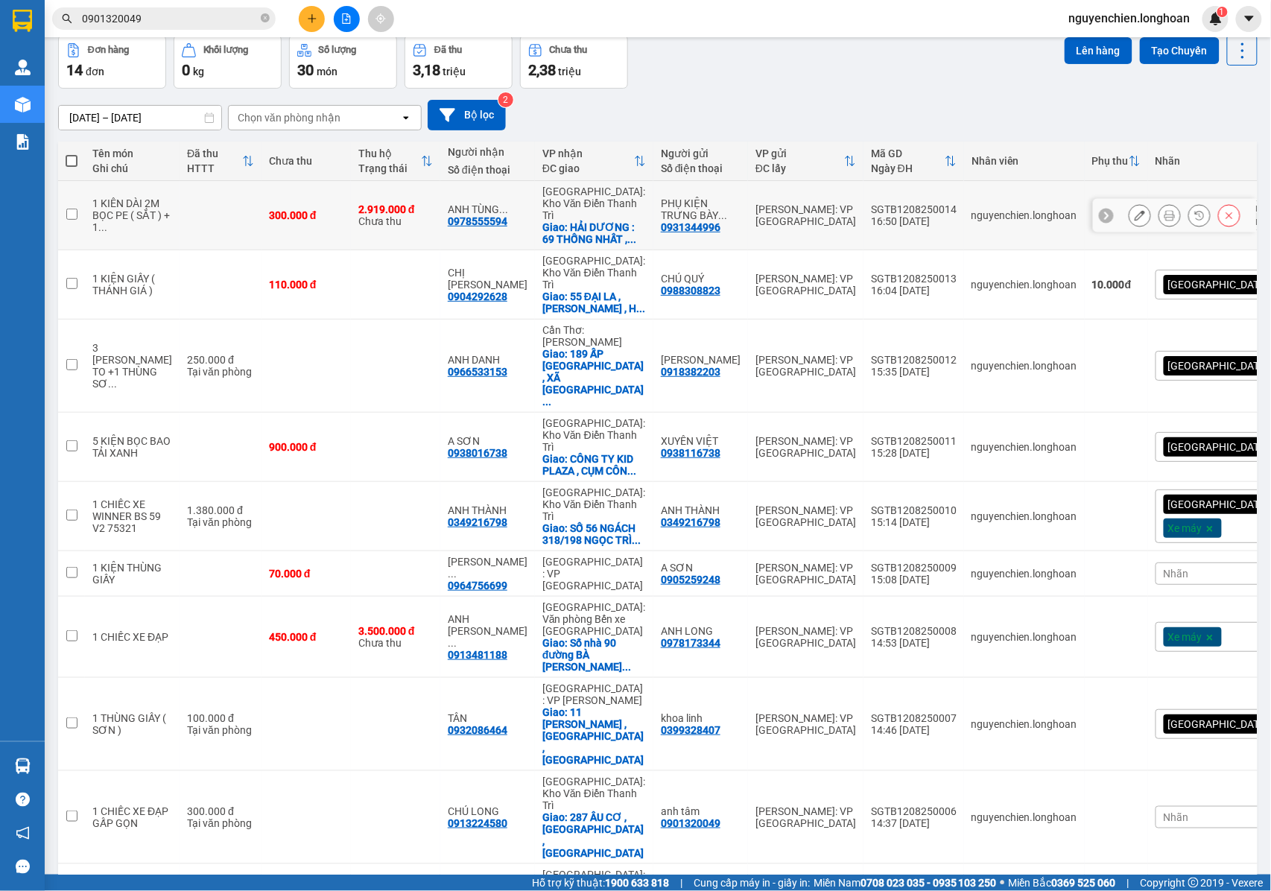
click at [1164, 210] on icon at bounding box center [1169, 215] width 10 height 10
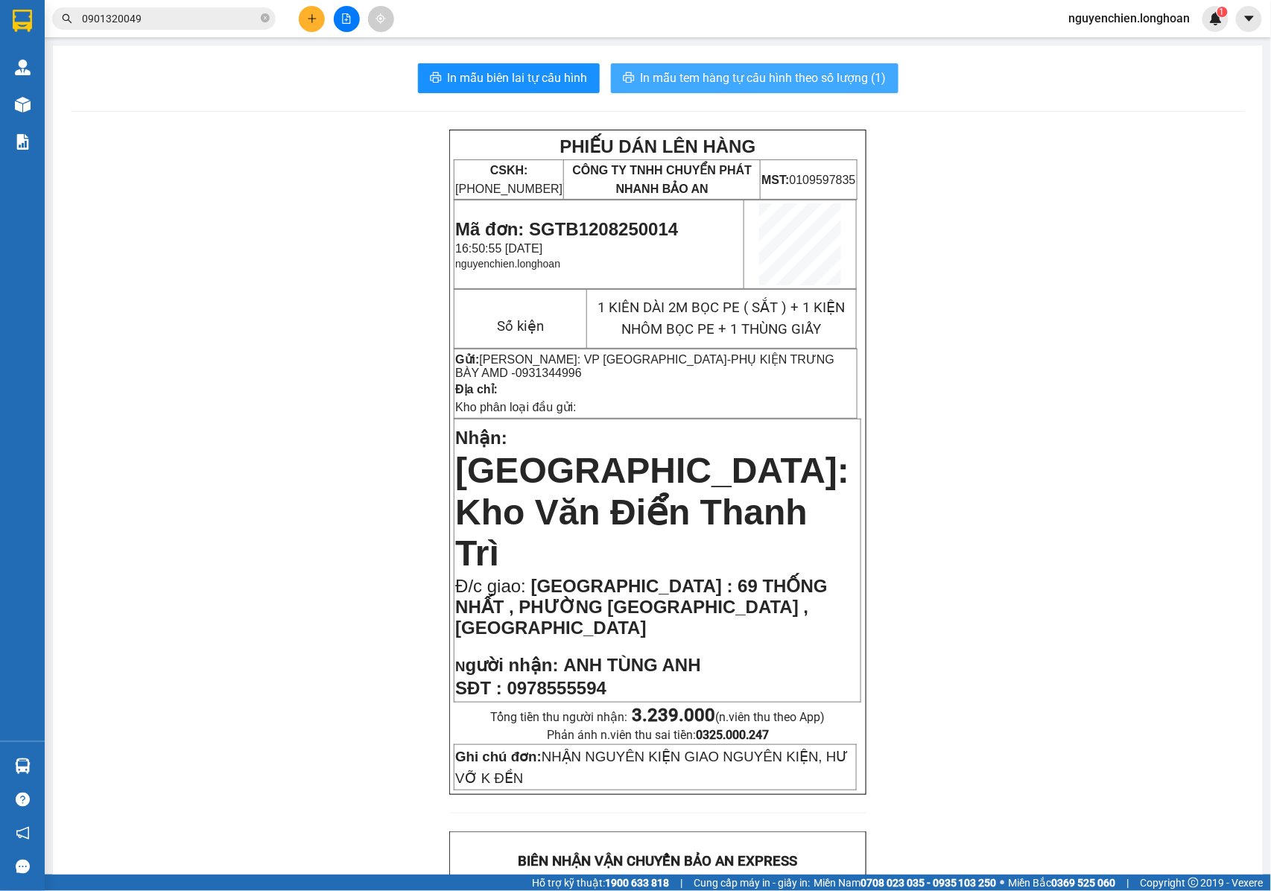
click at [742, 79] on span "In mẫu tem hàng tự cấu hình theo số lượng (1)" at bounding box center [764, 78] width 246 height 19
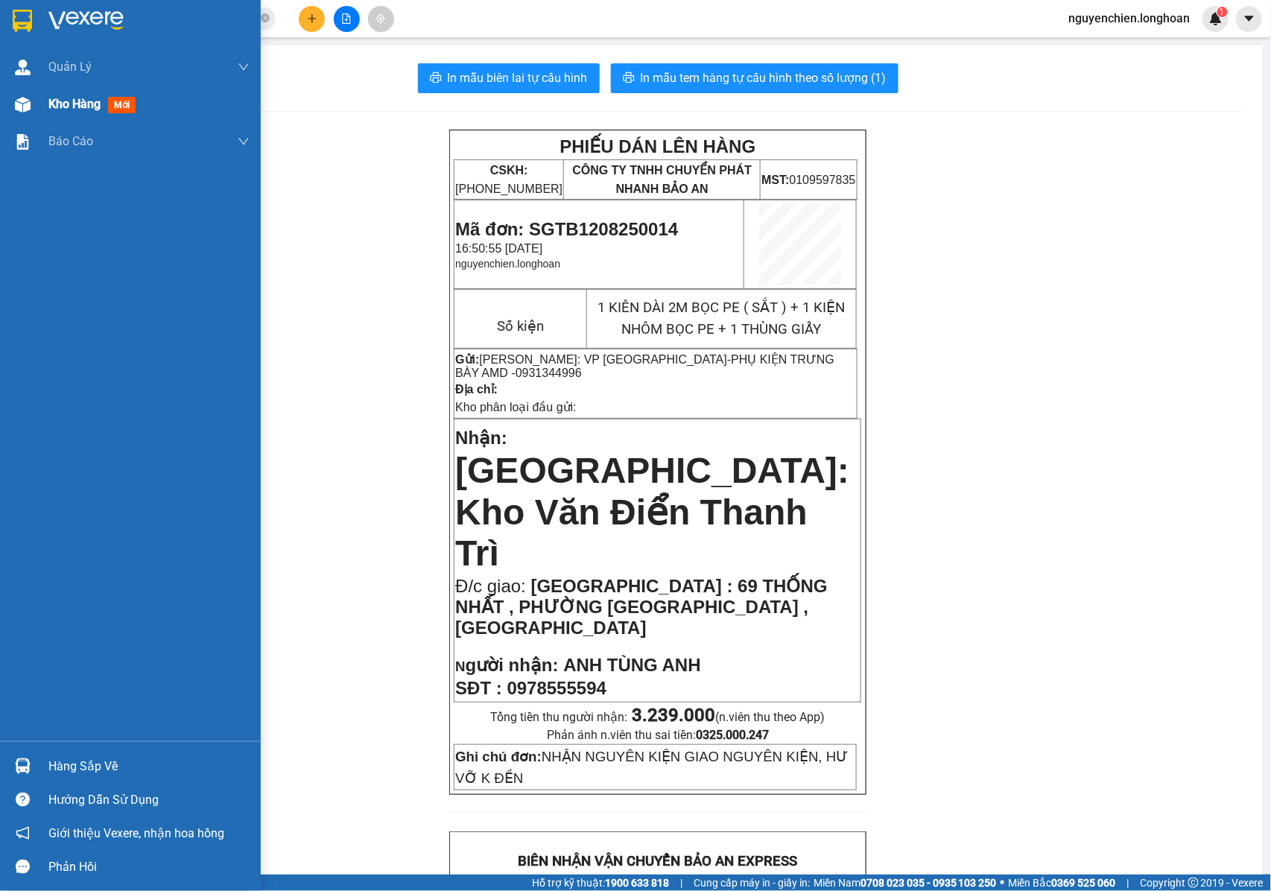
click at [19, 111] on img at bounding box center [23, 105] width 16 height 16
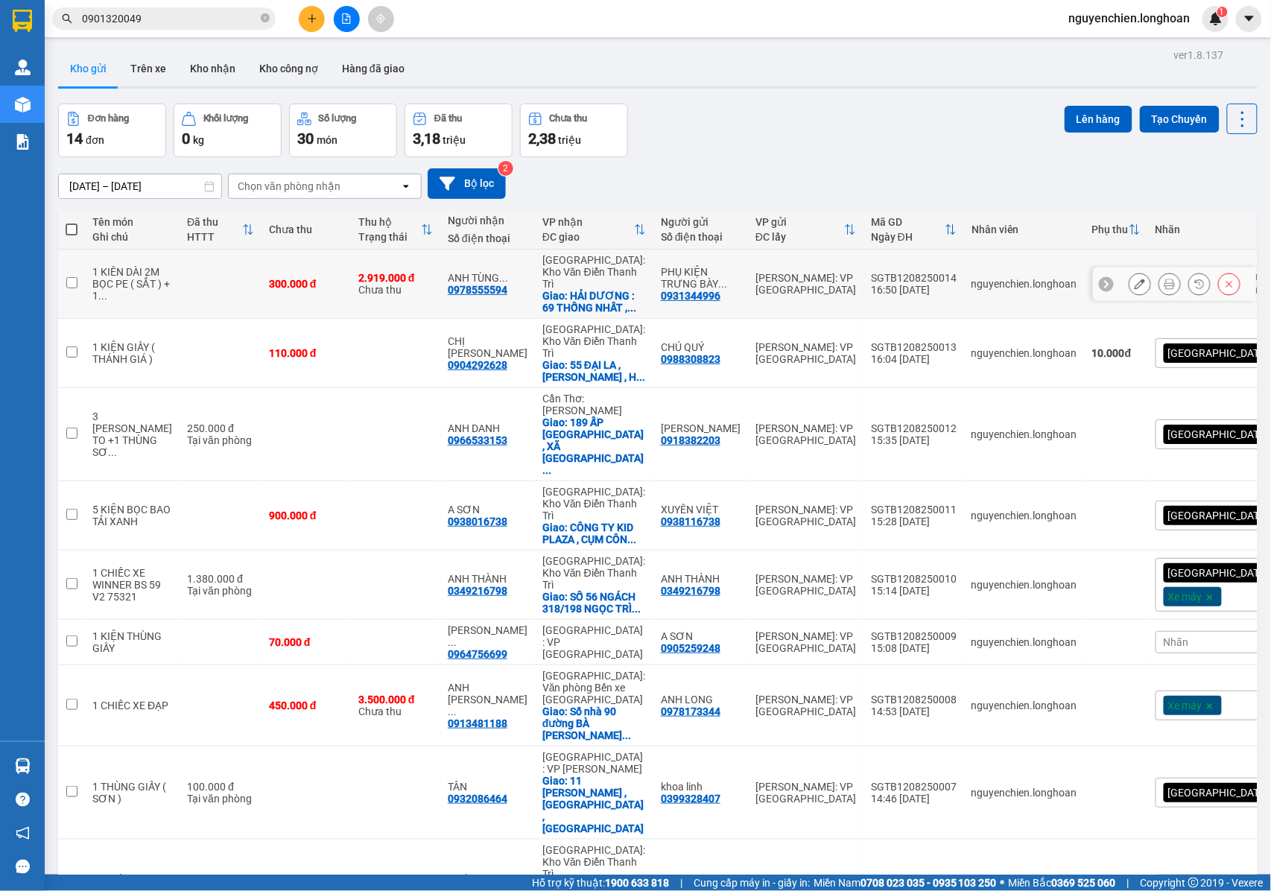
click at [1135, 283] on icon at bounding box center [1140, 284] width 10 height 10
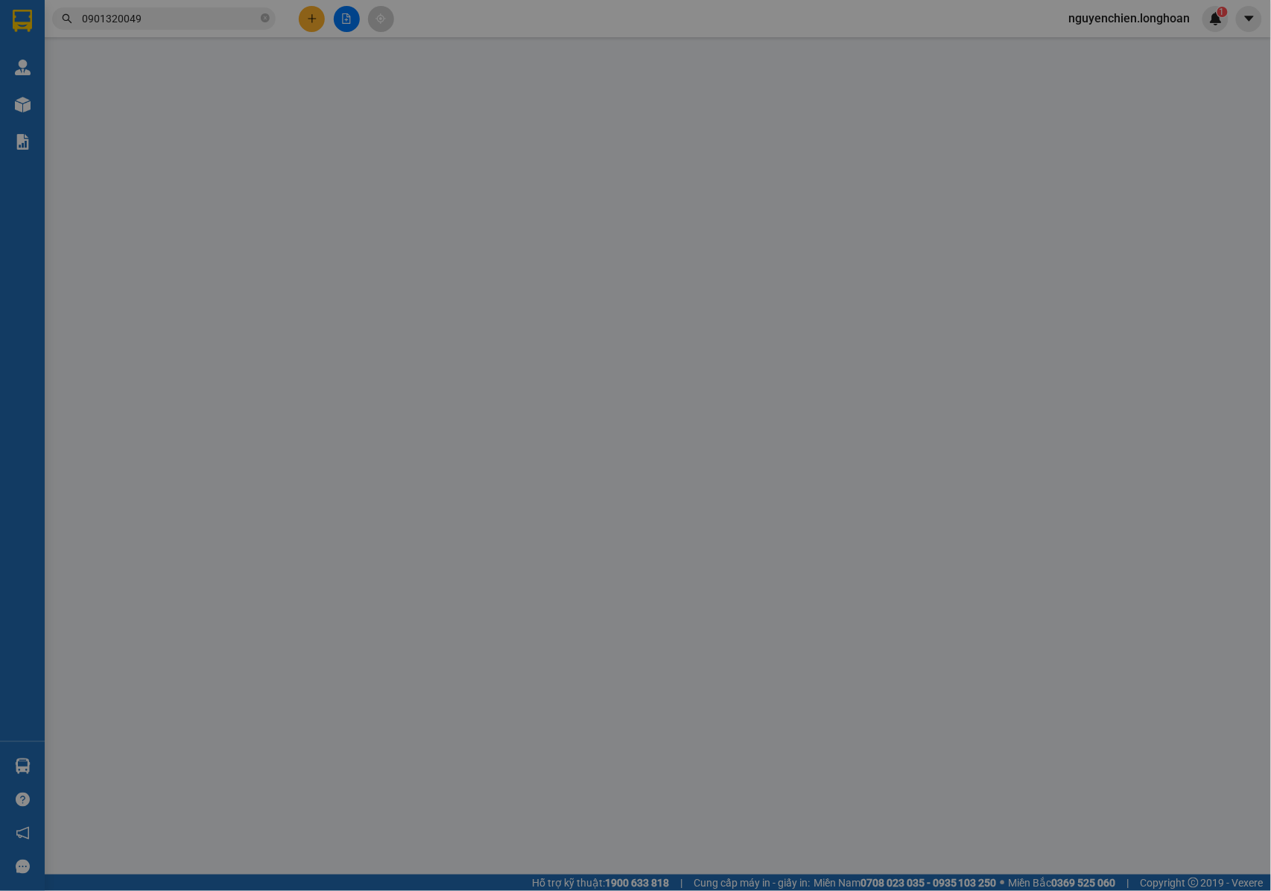
type input "0931344996"
type input "PHỤ KIỆN TRƯNG BÀY AMD"
type input "0978555594"
type input "ANH TÙNG ANH"
checkbox input "true"
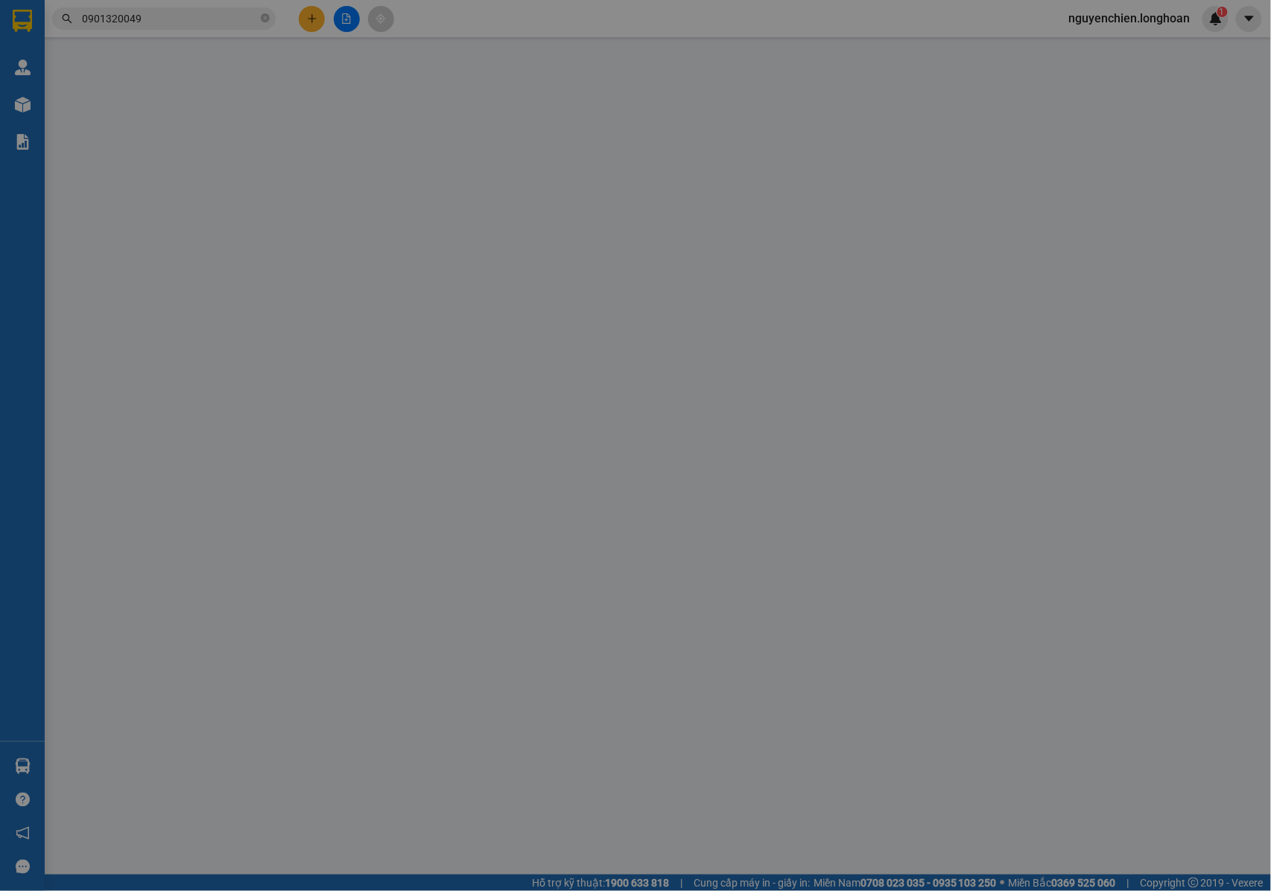
type input "[GEOGRAPHIC_DATA] : 69 THỐNG NHẤT , PHƯỜNG [GEOGRAPHIC_DATA] , [GEOGRAPHIC_DATA]"
type input "NHẬN NGUYÊN KIỆN GIAO NGUYÊN KIỆN, HƯ VỠ K ĐỀN"
type input "300.000"
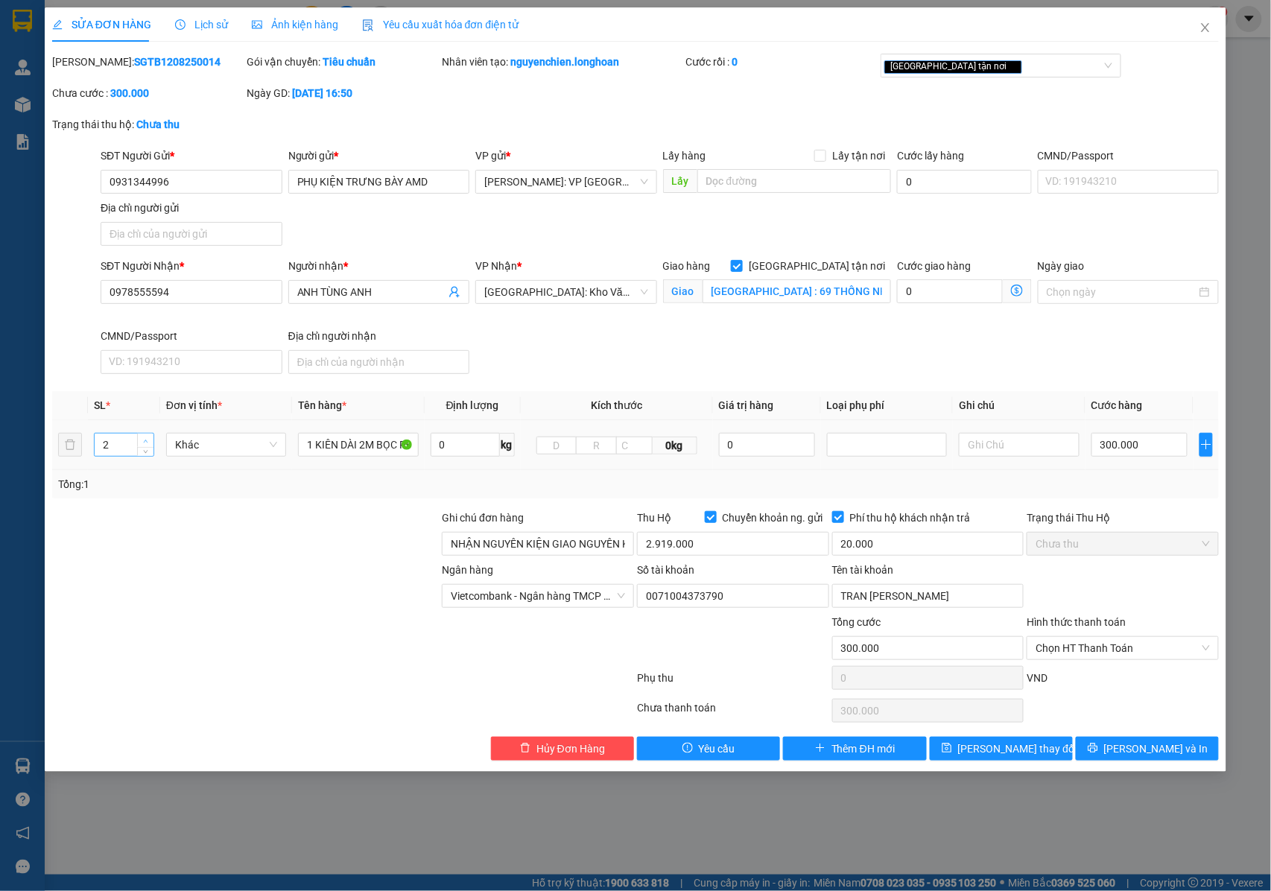
click at [142, 441] on span "up" at bounding box center [146, 441] width 9 height 9
type input "3"
click at [142, 441] on span "up" at bounding box center [146, 441] width 9 height 9
click at [1132, 749] on button "[PERSON_NAME] và In" at bounding box center [1147, 749] width 143 height 24
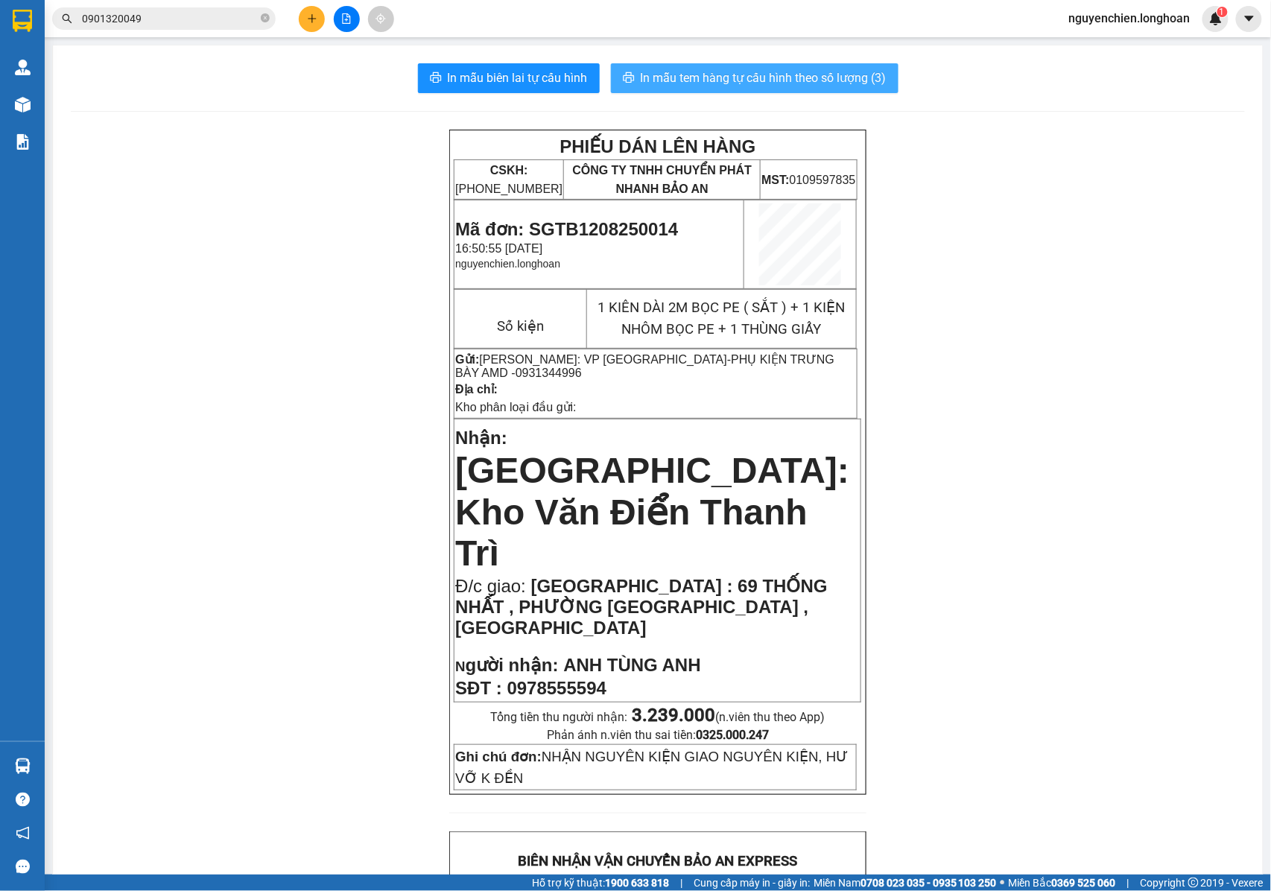
click at [749, 79] on span "In mẫu tem hàng tự cấu hình theo số lượng (3)" at bounding box center [764, 78] width 246 height 19
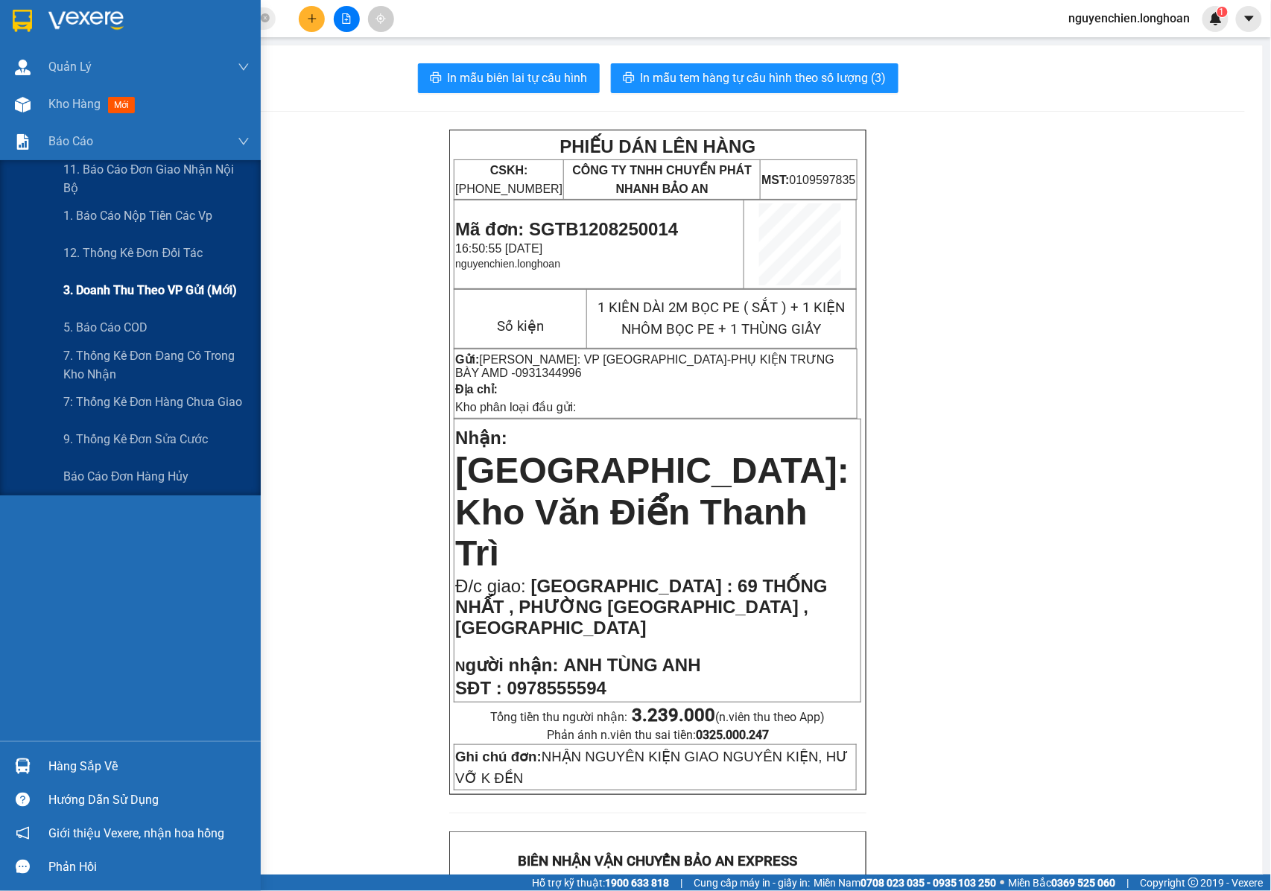
click at [121, 297] on span "3. Doanh Thu theo VP Gửi (mới)" at bounding box center [150, 290] width 174 height 19
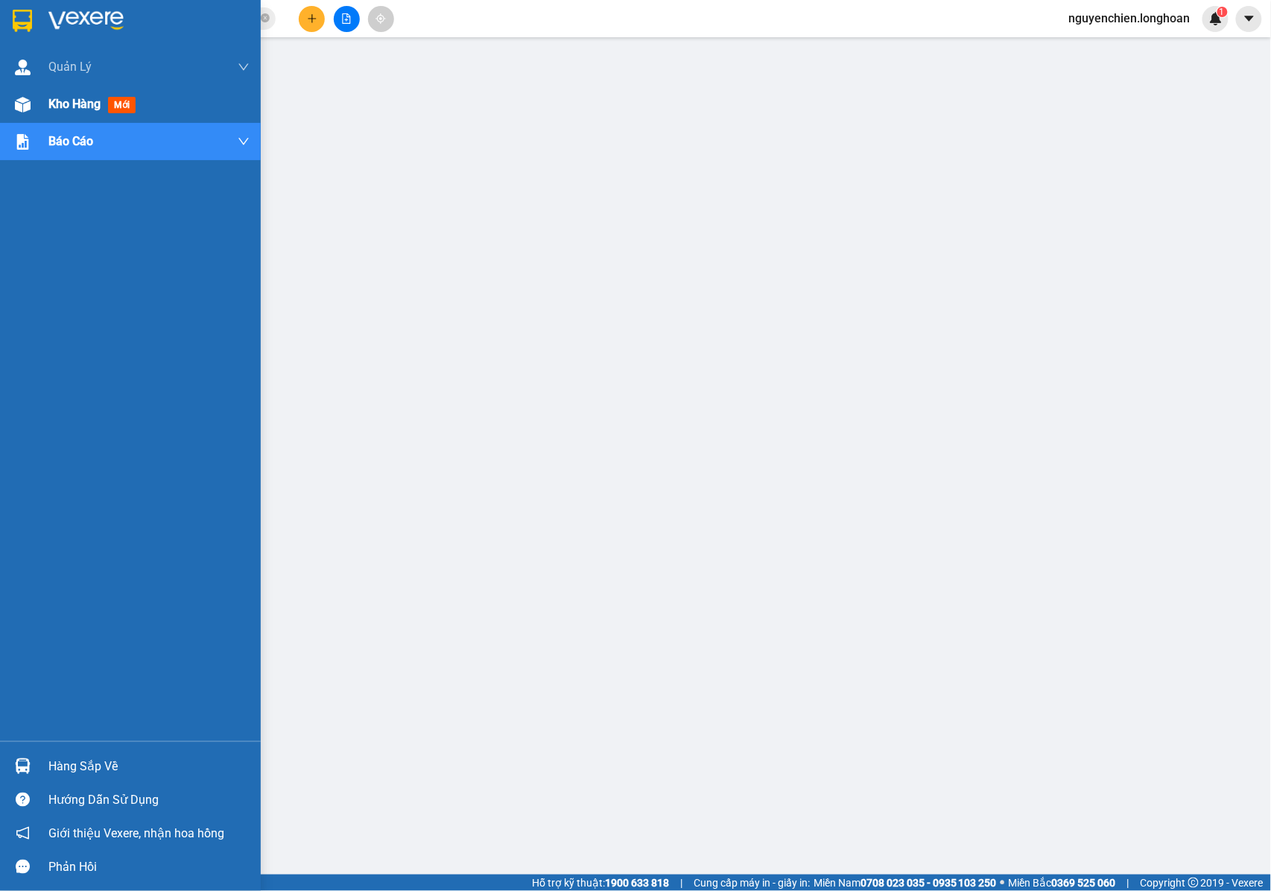
click at [36, 114] on div "Kho hàng mới" at bounding box center [130, 104] width 261 height 37
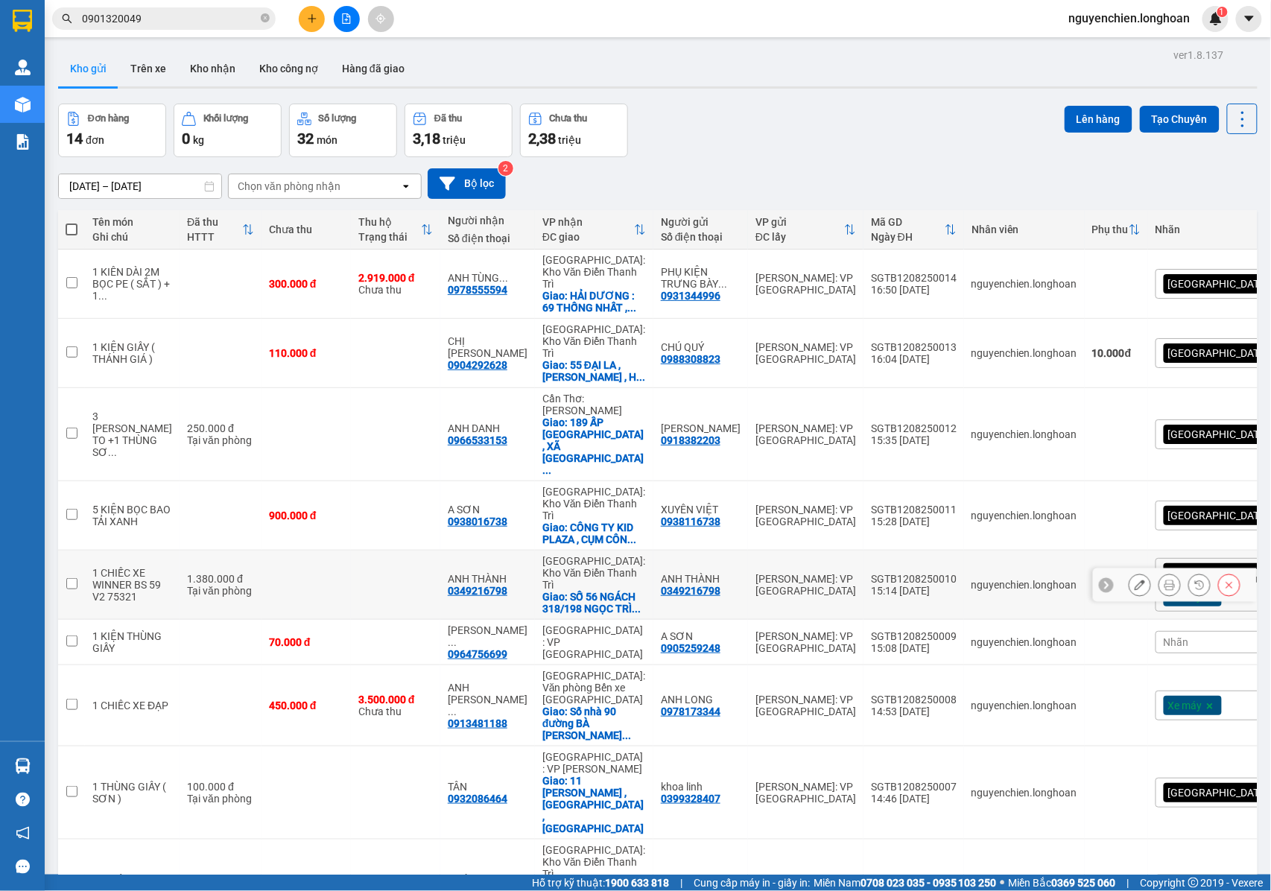
click at [1164, 580] on icon at bounding box center [1169, 585] width 10 height 10
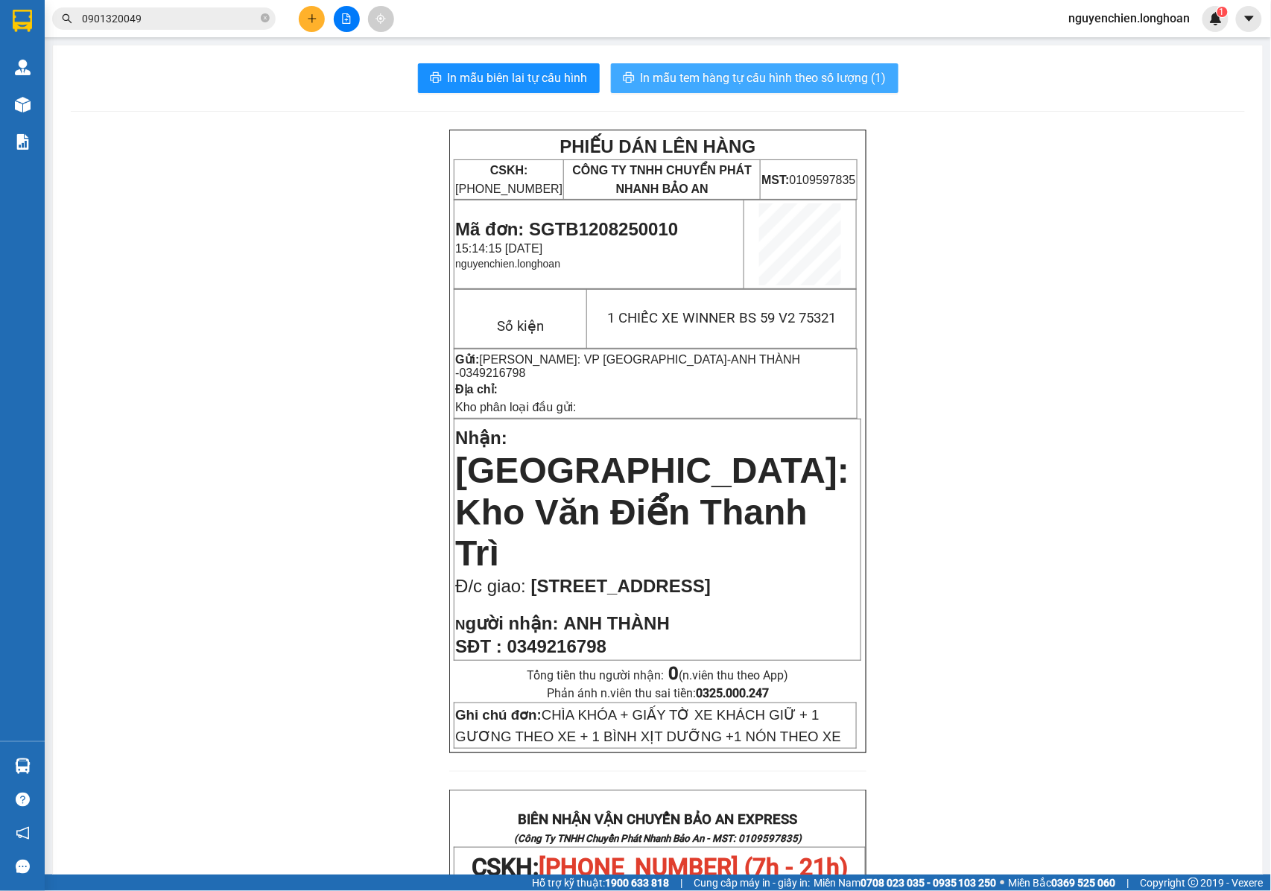
click at [767, 84] on span "In mẫu tem hàng tự cấu hình theo số lượng (1)" at bounding box center [764, 78] width 246 height 19
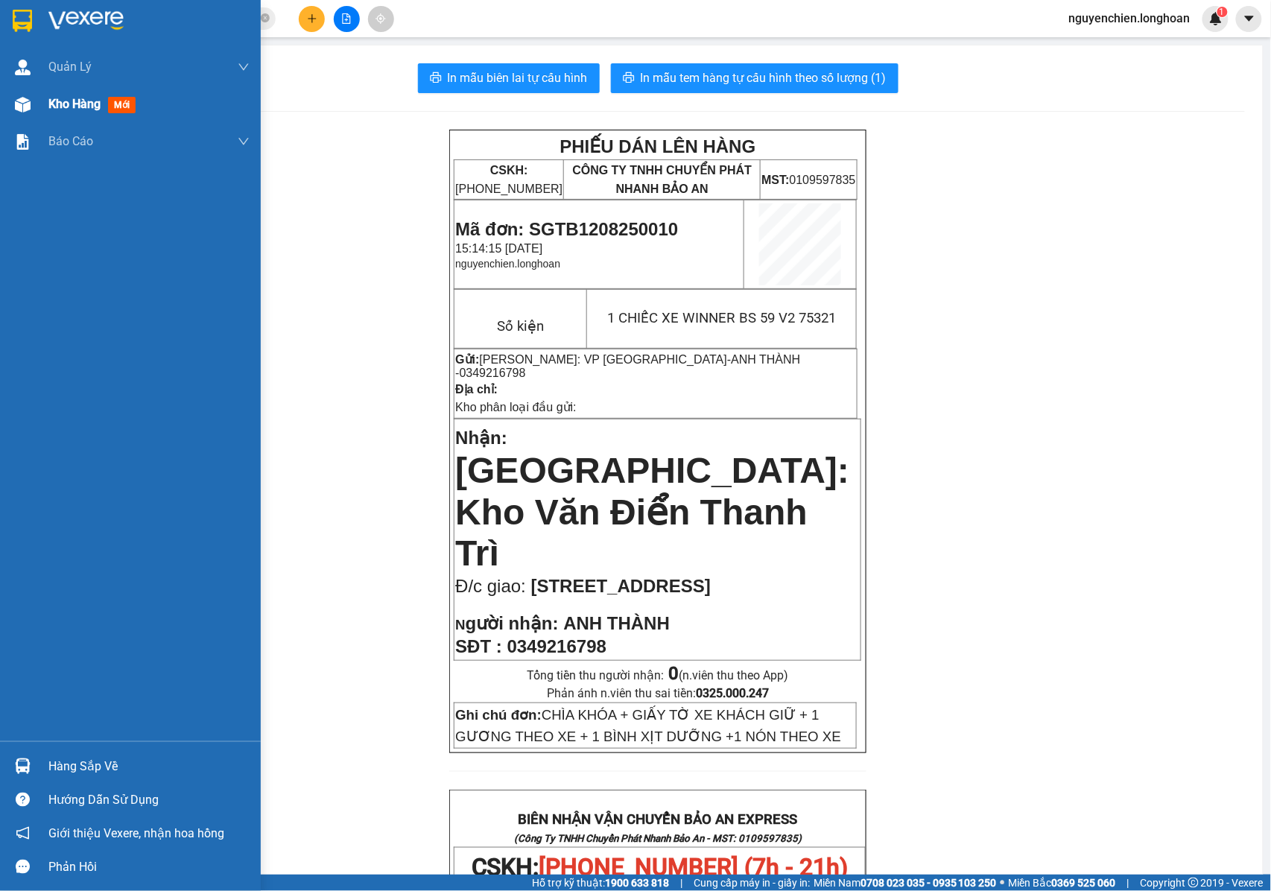
click at [37, 111] on div "Kho hàng mới" at bounding box center [130, 104] width 261 height 37
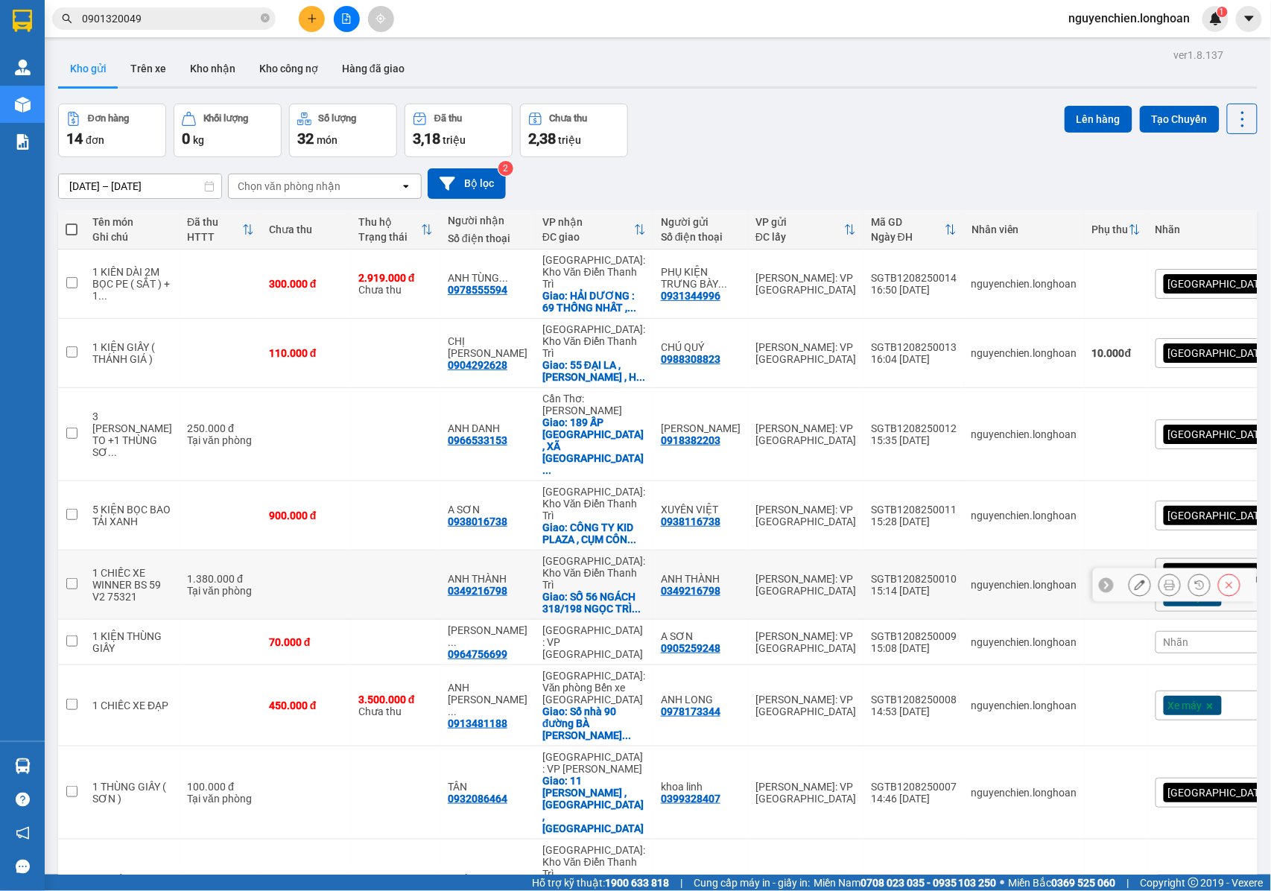
click at [1135, 580] on icon at bounding box center [1140, 585] width 10 height 10
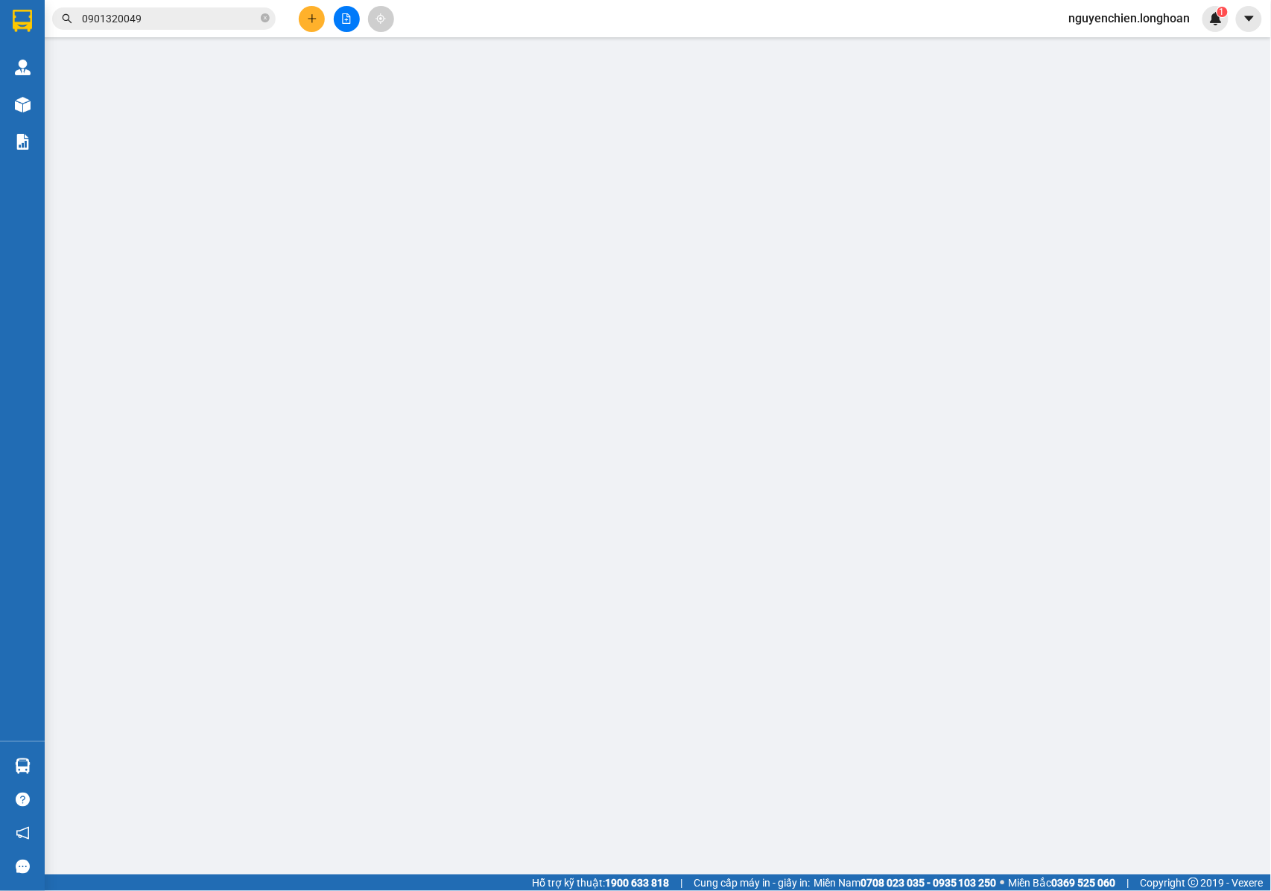
type input "0349216798"
type input "ANH THÀNH"
type input "0349216798"
type input "ANH THÀNH"
checkbox input "true"
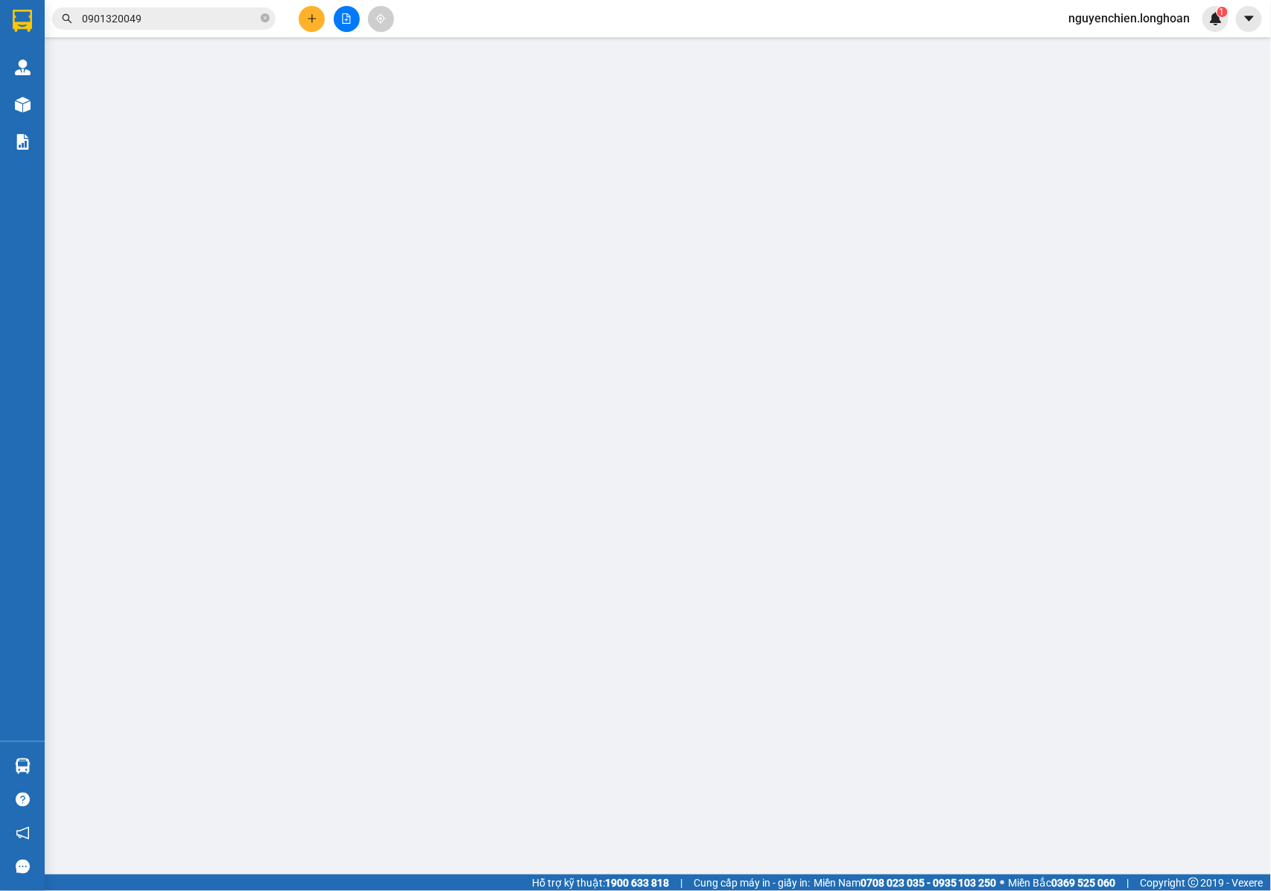
type input "[STREET_ADDRESS]"
type input "CHÌA KHÓA + GIẤY TỜ XE KHÁCH GIỮ + 1 GƯƠNG THEO XE + 1 BÌNH XỊT DƯỠNG +1 NÓN TH…"
type input "1.380.000"
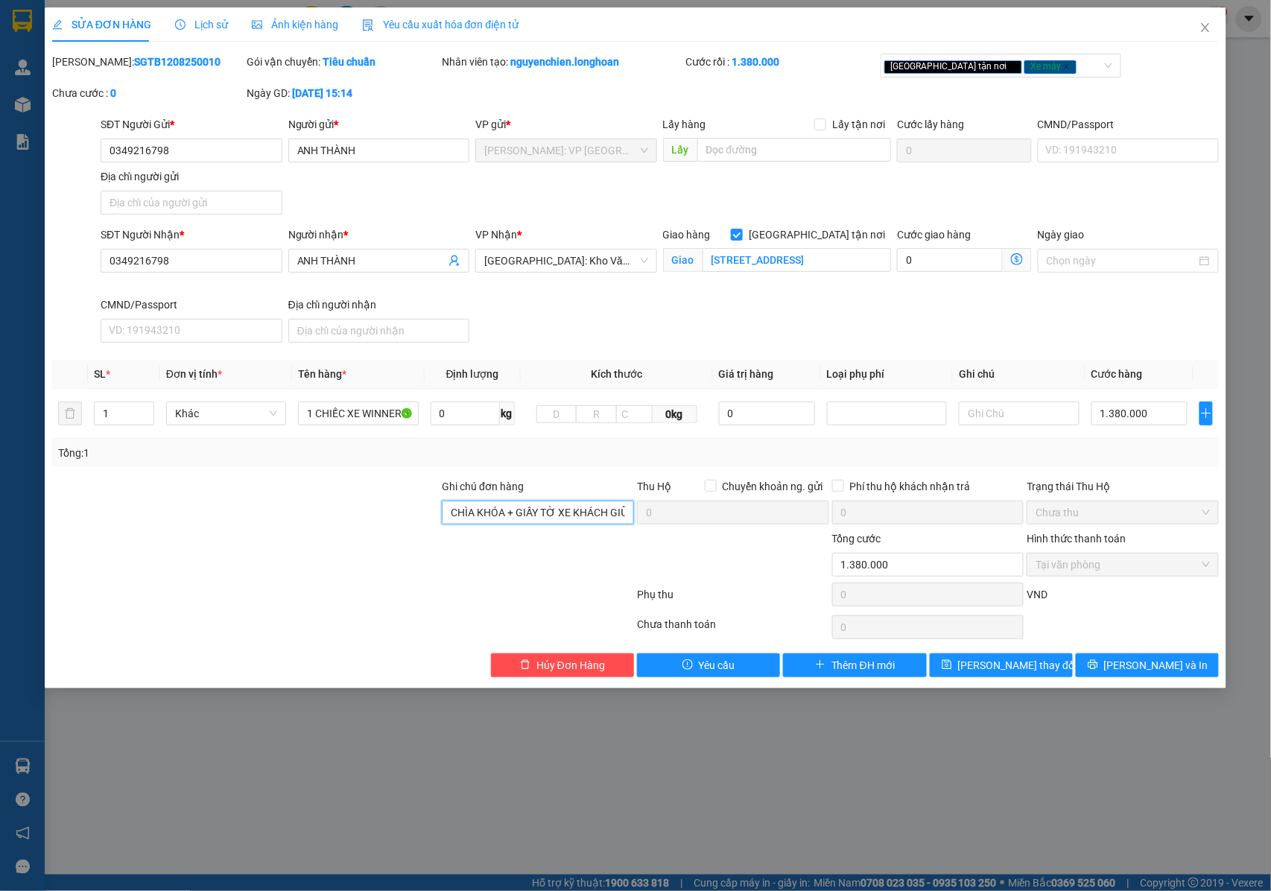
click at [591, 517] on input "CHÌA KHÓA + GIẤY TỜ XE KHÁCH GIỮ + 1 GƯƠNG THEO XE + 1 BÌNH XỊT DƯỠNG +1 NÓN TH…" at bounding box center [538, 513] width 192 height 24
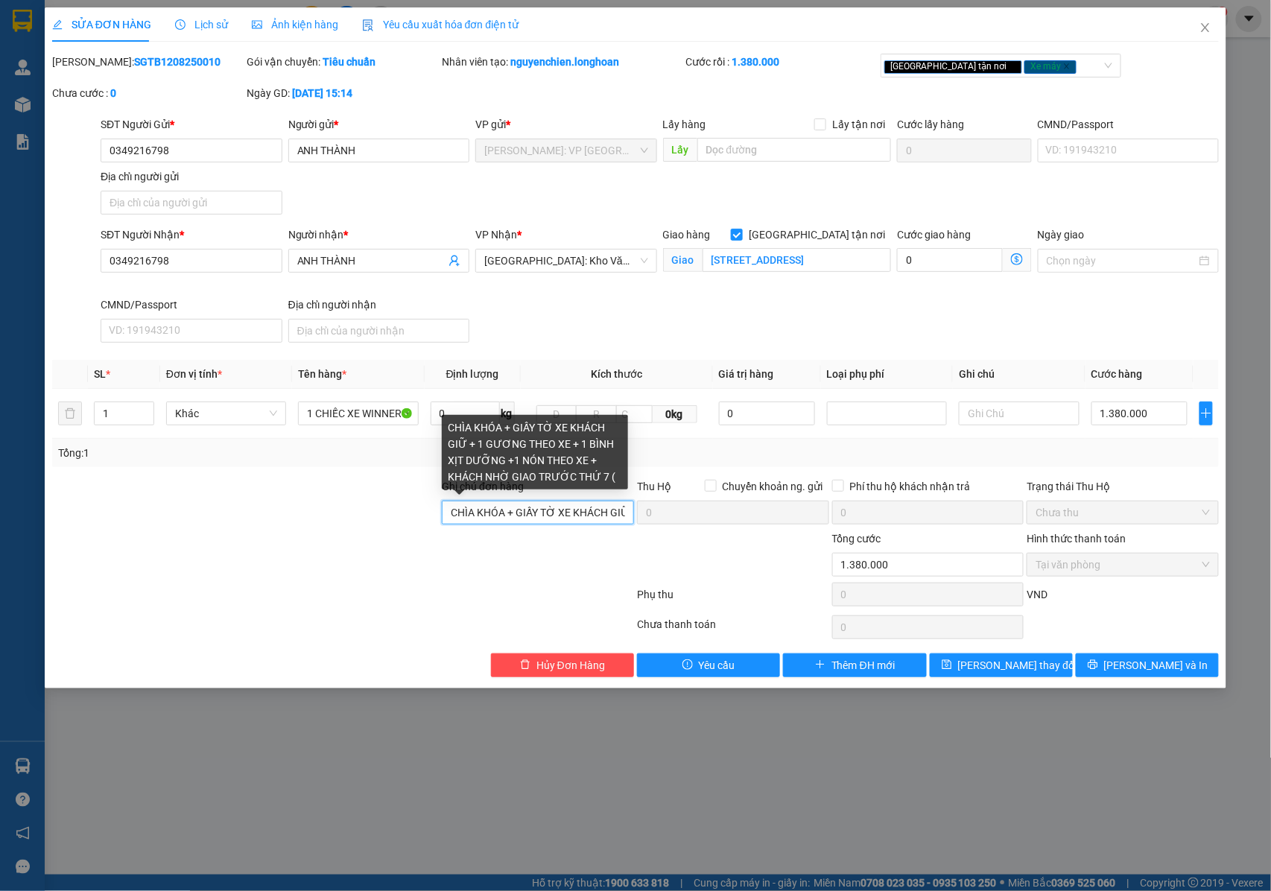
click at [590, 513] on input "CHÌA KHÓA + GIẤY TỜ XE KHÁCH GIỮ + 1 GƯƠNG THEO XE + 1 BÌNH XỊT DƯỠNG +1 NÓN TH…" at bounding box center [538, 513] width 192 height 24
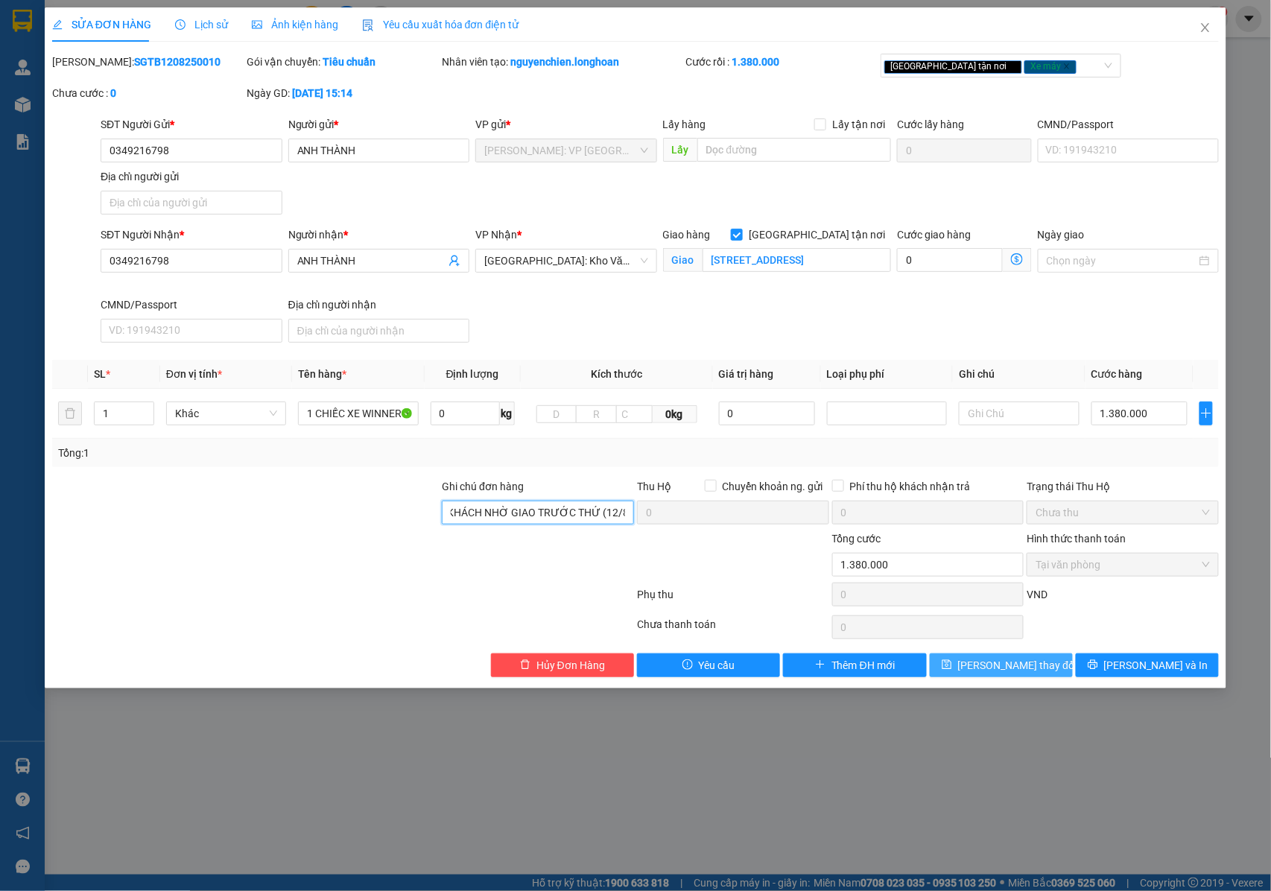
type input "CHÌA KHÓA + GIẤY TỜ XE KHÁCH GIỮ + 1 GƯƠNG THEO XE + 1 BÌNH XỊT DƯỠNG +1 NÓN TH…"
click at [1029, 672] on span "[PERSON_NAME] thay đổi" at bounding box center [1017, 665] width 119 height 16
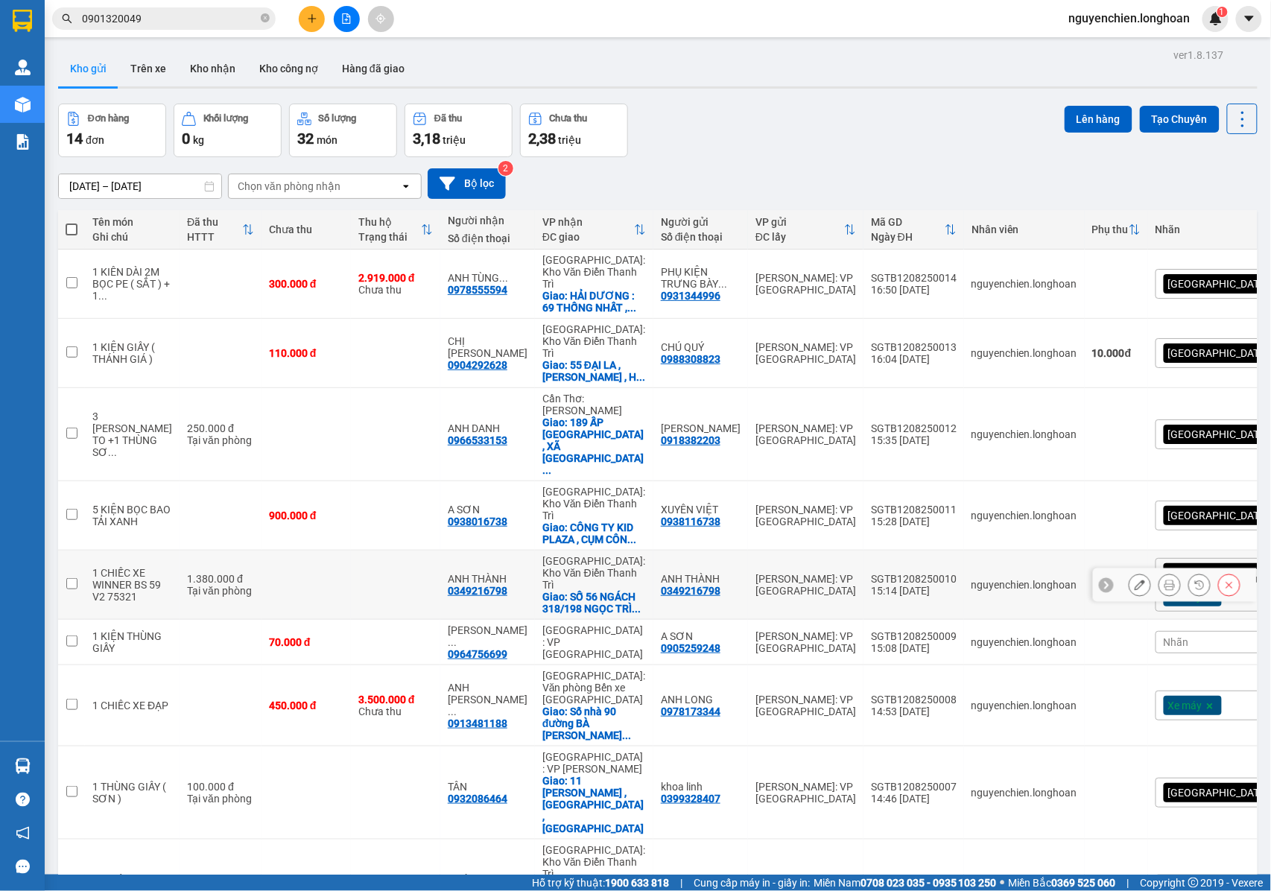
click at [1135, 580] on icon at bounding box center [1140, 585] width 10 height 10
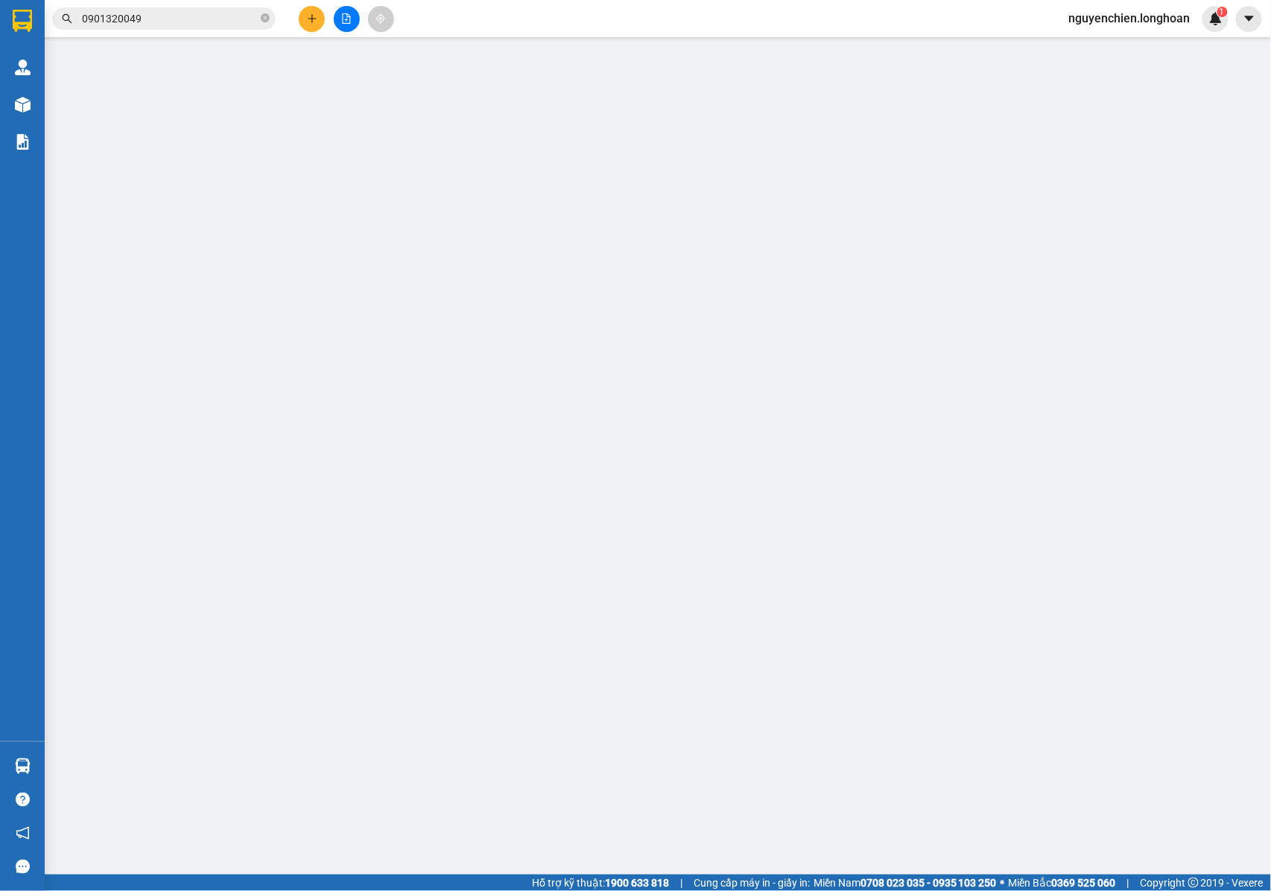
type input "0349216798"
type input "ANH THÀNH"
type input "0349216798"
type input "ANH THÀNH"
checkbox input "true"
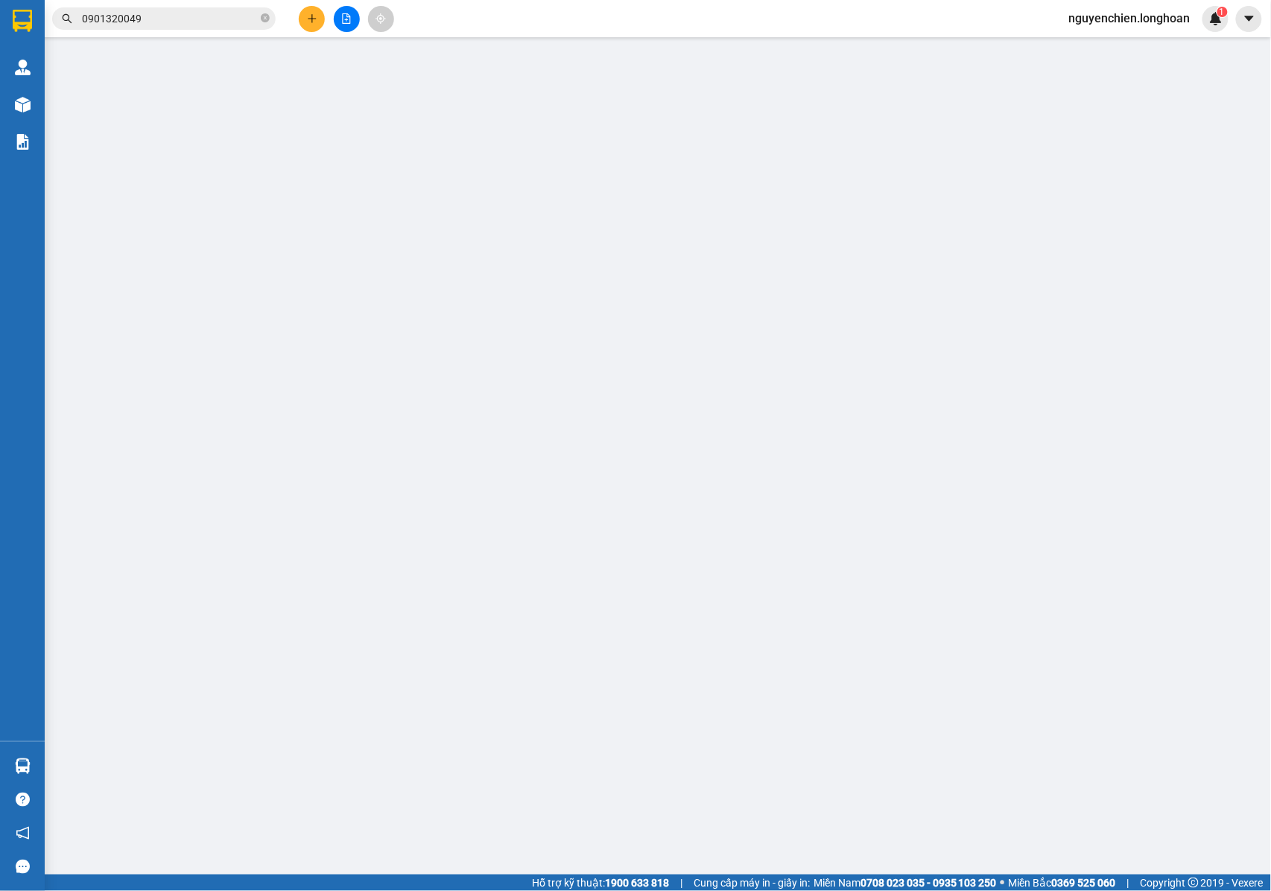
type input "[STREET_ADDRESS]"
type input "CHÌA KHÓA + GIẤY TỜ XE KHÁCH GIỮ + 1 GƯƠNG THEO XE + 1 BÌNH XỊT DƯỠNG +1 NÓN TH…"
type input "1.380.000"
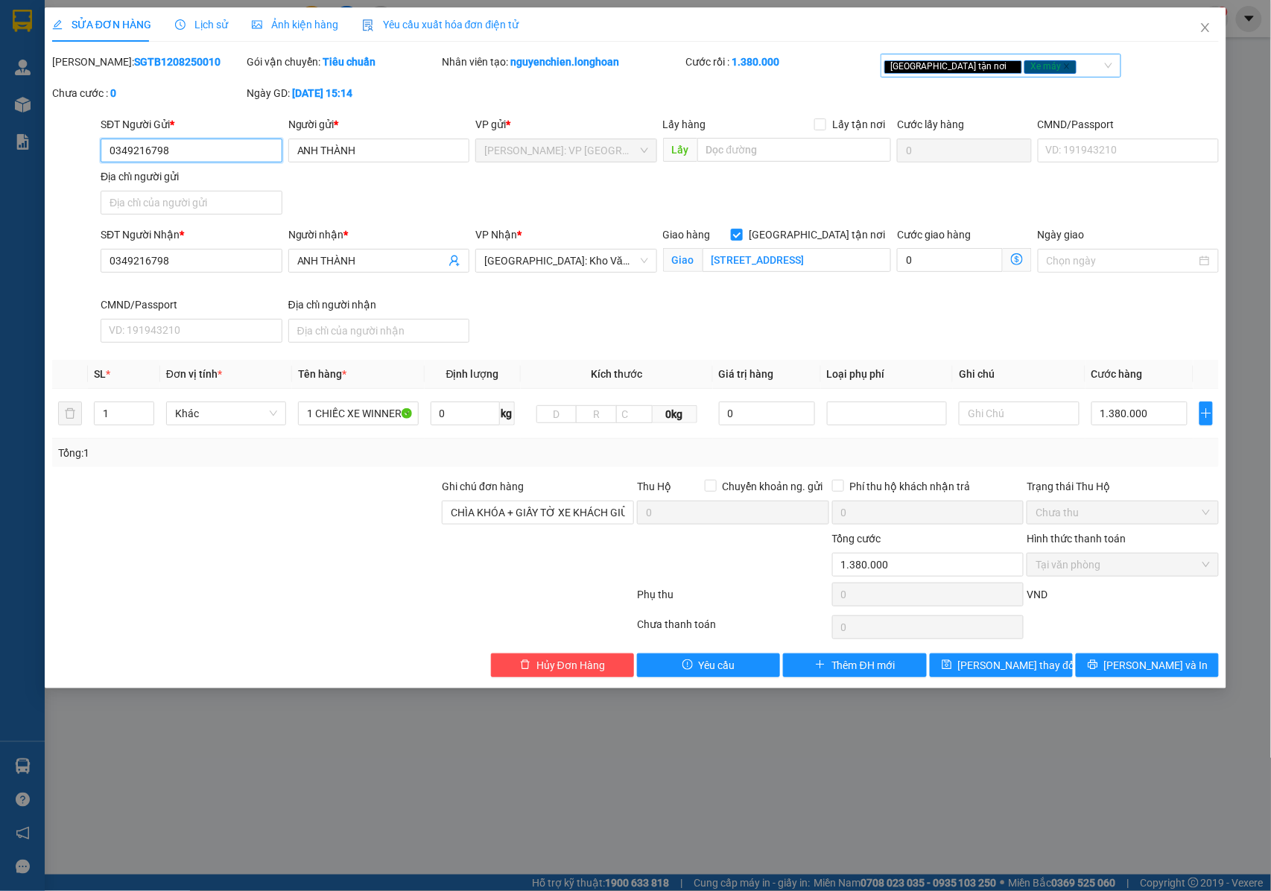
click at [1024, 63] on span "Xe máy" at bounding box center [1050, 66] width 52 height 13
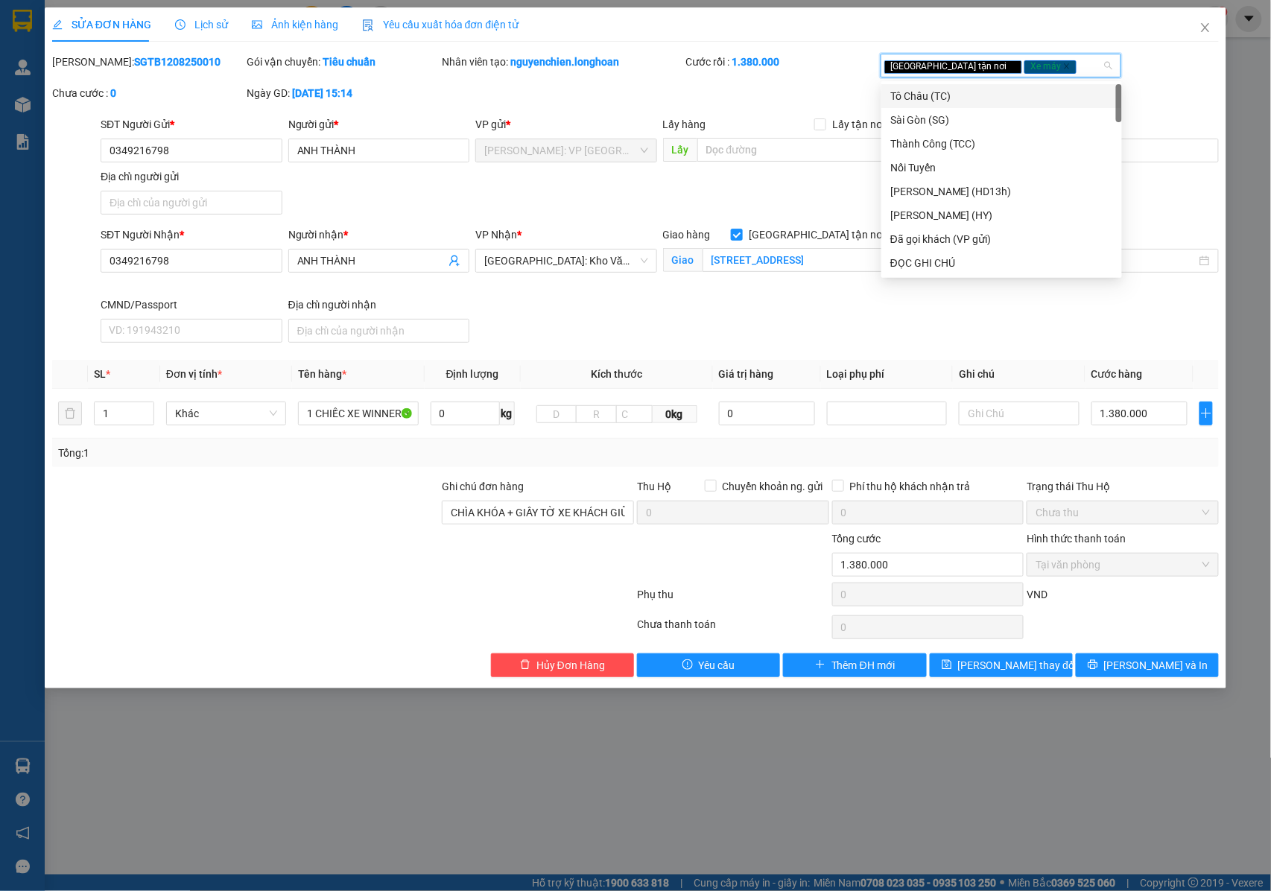
click at [1026, 69] on div "[GEOGRAPHIC_DATA] tận nơi Xe máy" at bounding box center [993, 66] width 218 height 18
type input "D"
type input "ĐỌC"
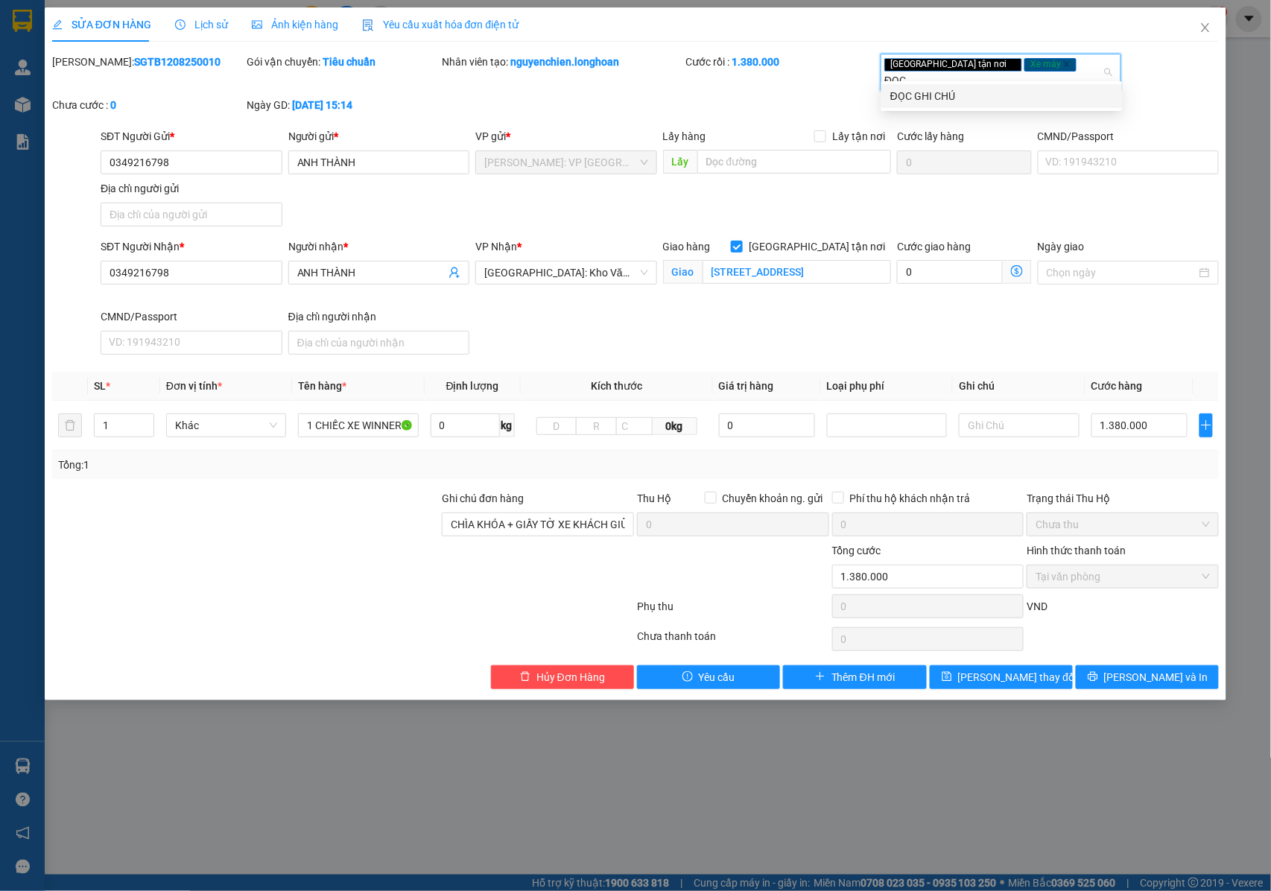
click at [934, 98] on div "ĐỌC GHI CHÚ" at bounding box center [1001, 96] width 223 height 16
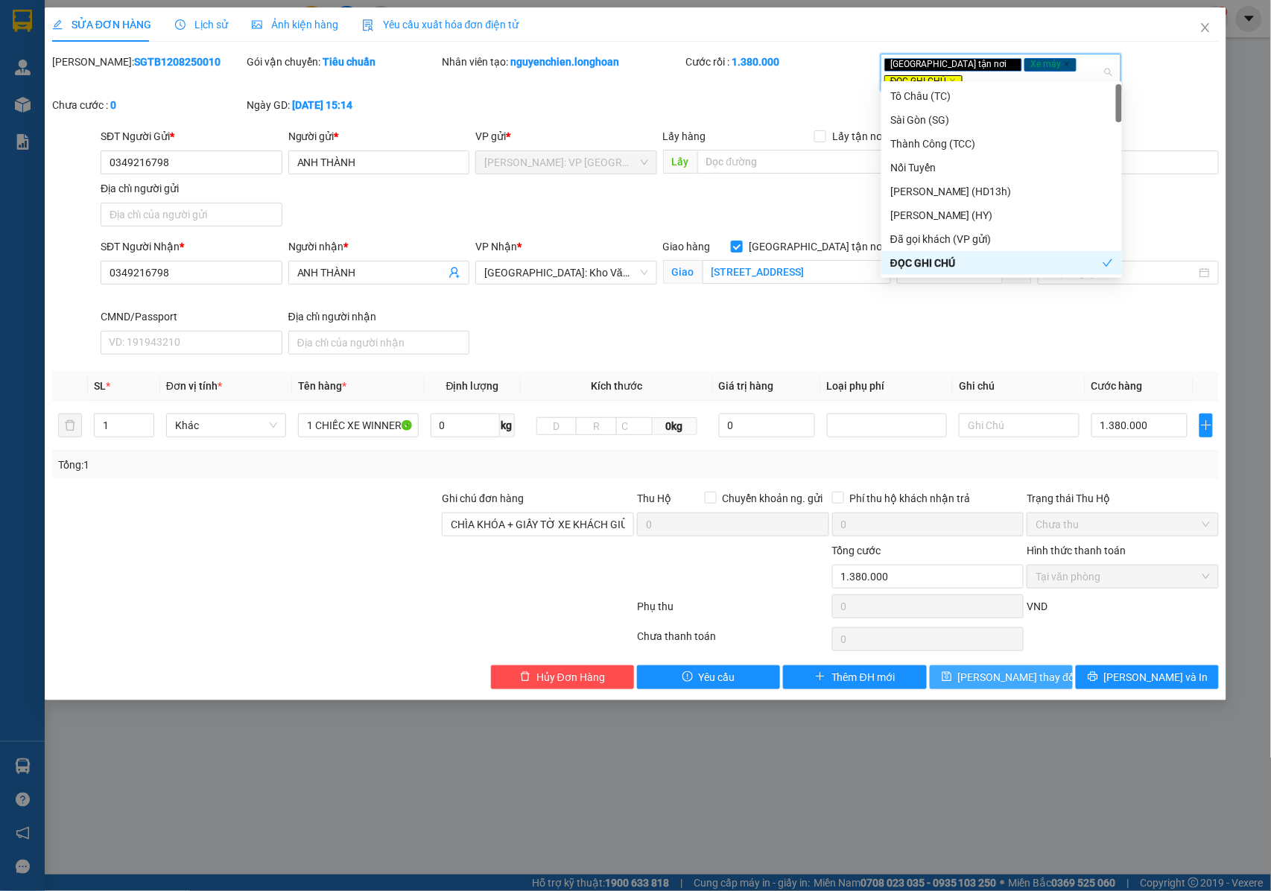
click at [1015, 675] on span "[PERSON_NAME] thay đổi" at bounding box center [1017, 677] width 119 height 16
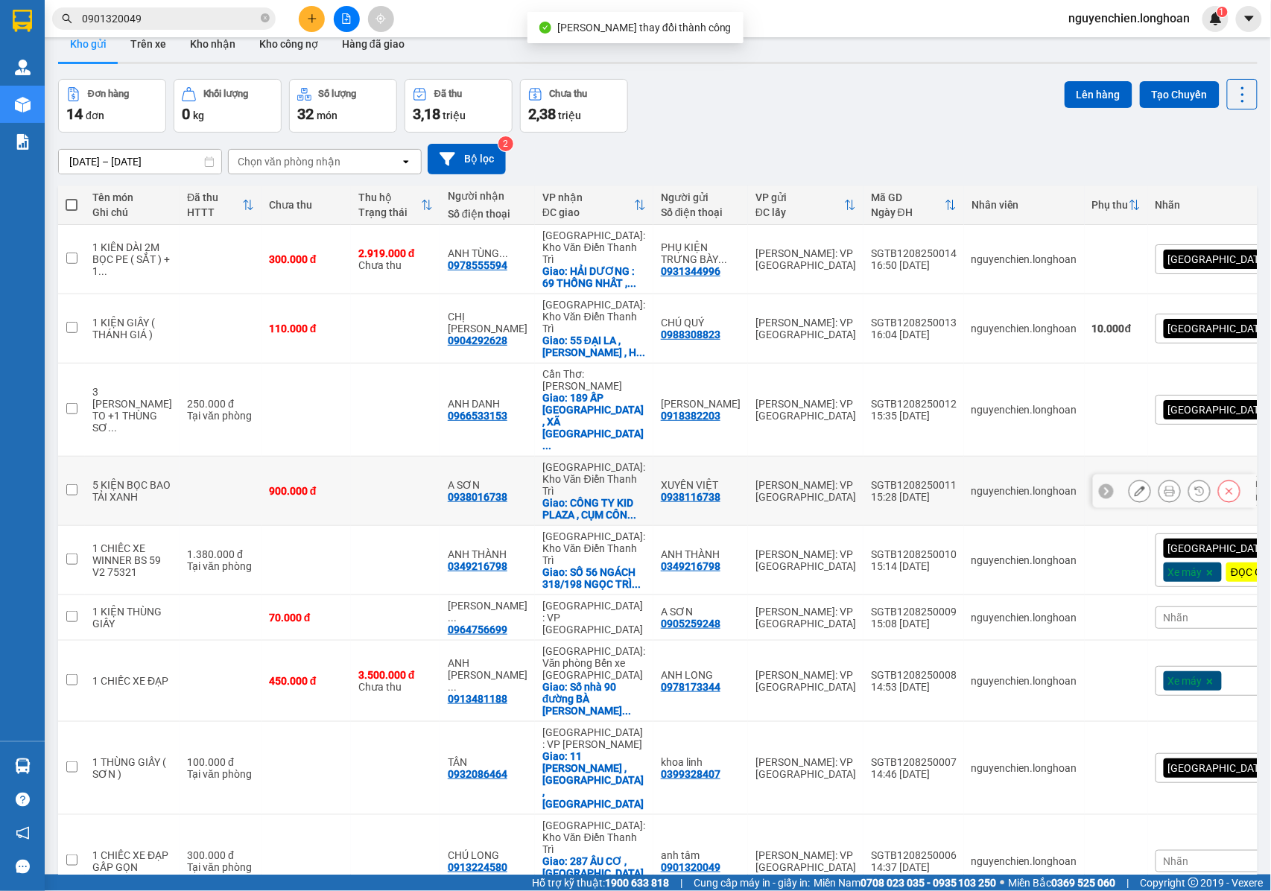
scroll to position [69, 0]
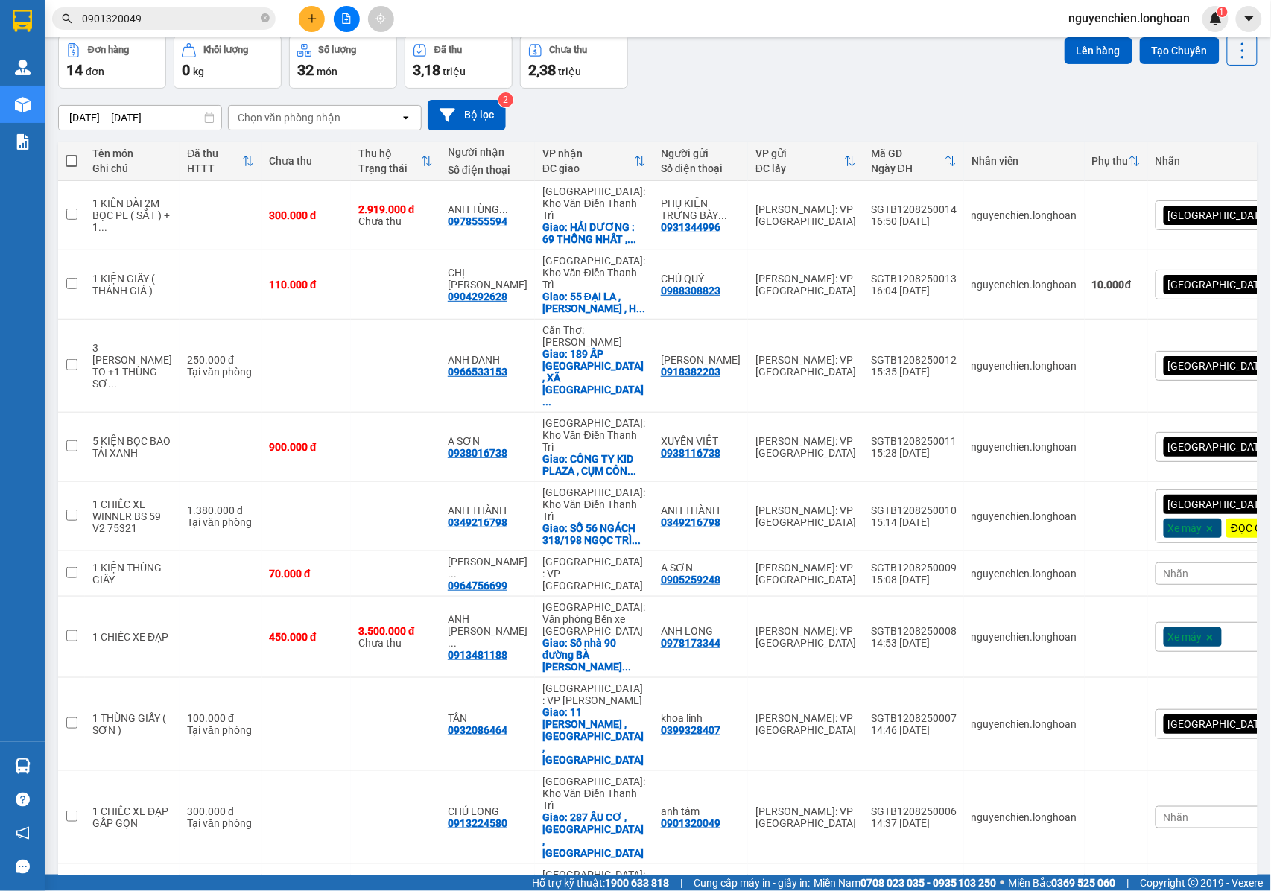
click at [1187, 691] on span "20 / trang" at bounding box center [1183, 698] width 48 height 15
